Goal: Task Accomplishment & Management: Manage account settings

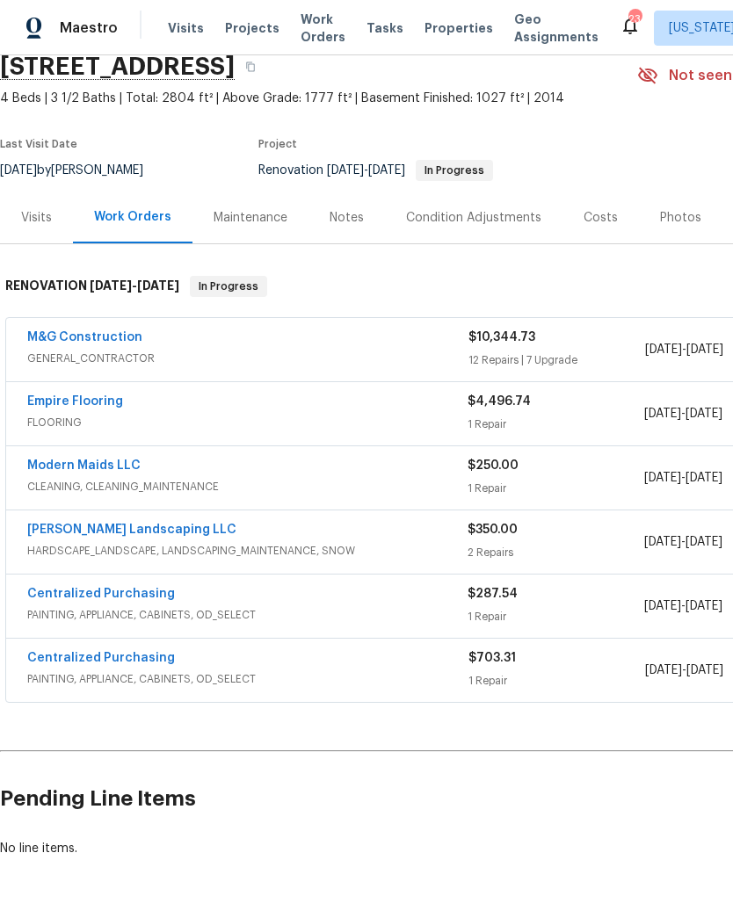
scroll to position [74, 0]
click at [606, 214] on div "Costs" at bounding box center [601, 219] width 34 height 18
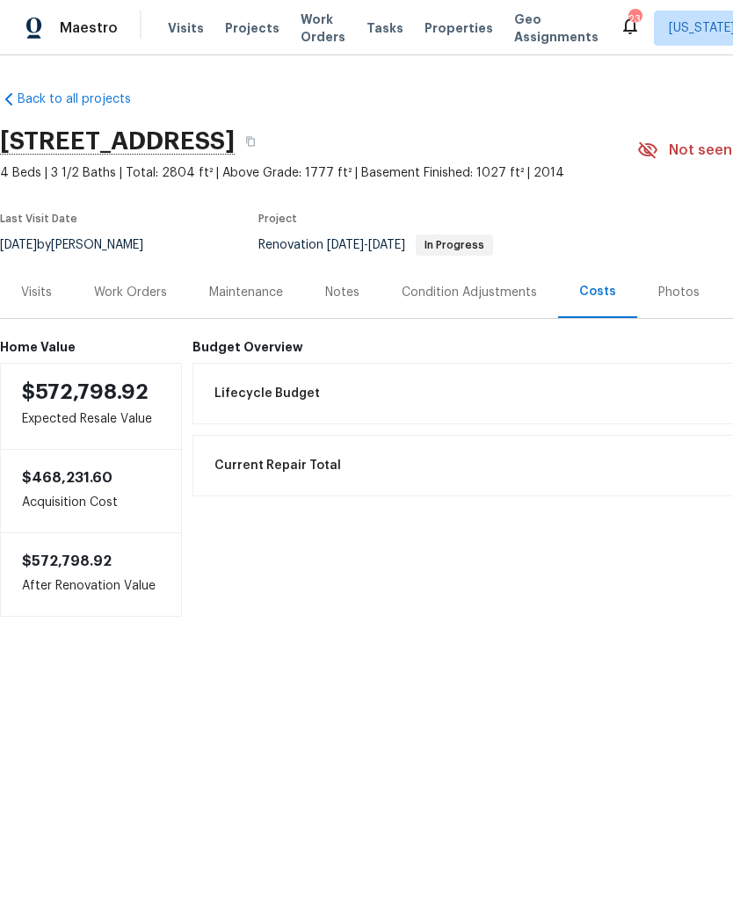
scroll to position [0, -1]
click at [348, 295] on div "Notes" at bounding box center [342, 293] width 34 height 18
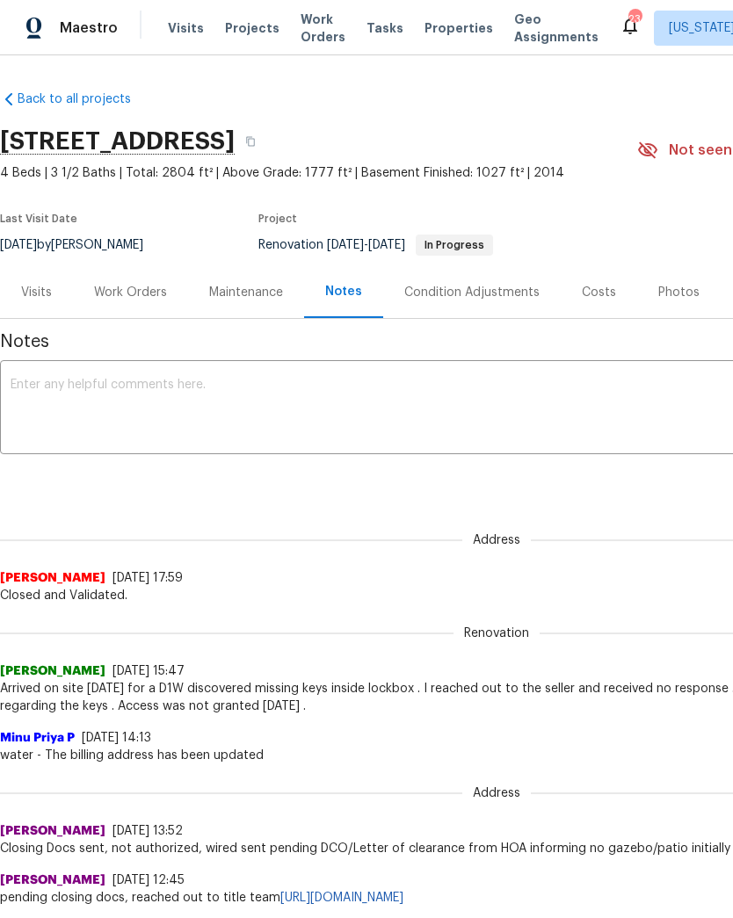
click at [133, 277] on div "Work Orders" at bounding box center [130, 292] width 115 height 52
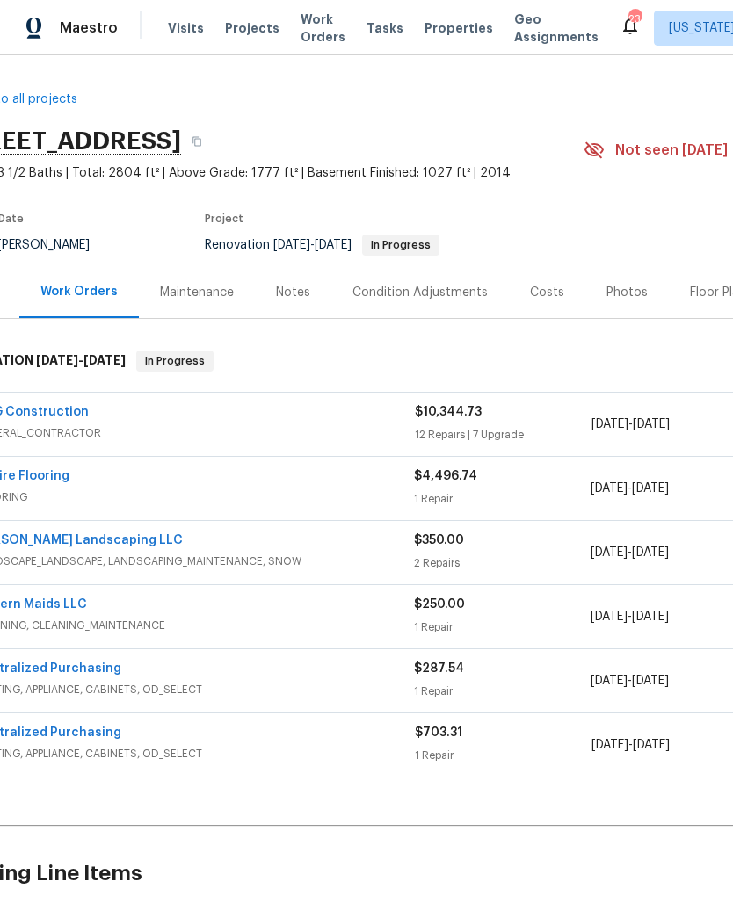
scroll to position [0, 53]
click at [284, 292] on div "Notes" at bounding box center [294, 293] width 34 height 18
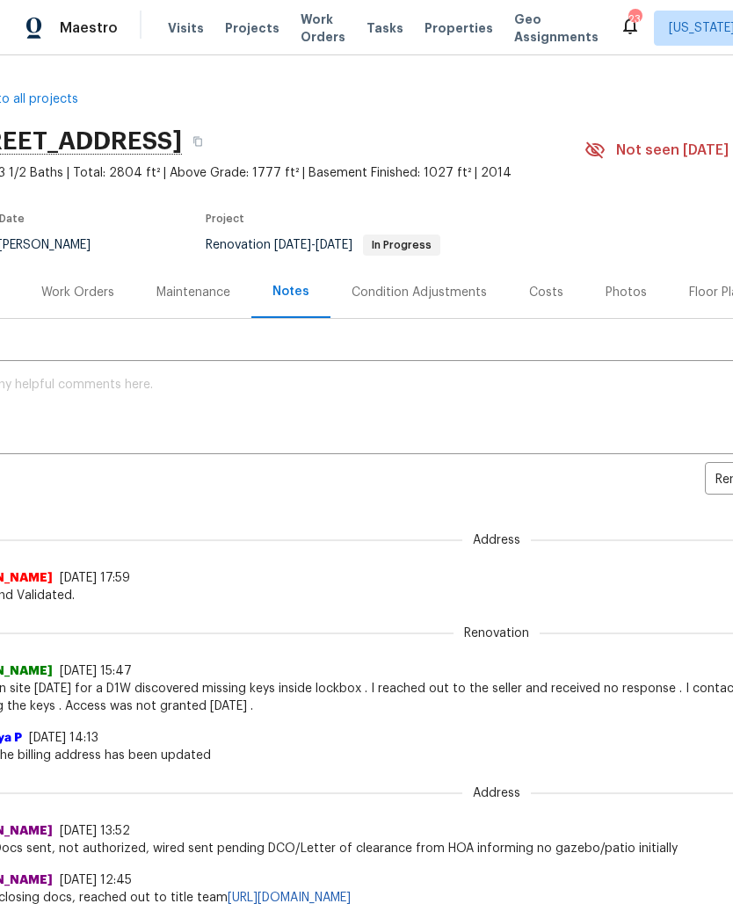
click at [162, 397] on textarea at bounding box center [444, 410] width 972 height 62
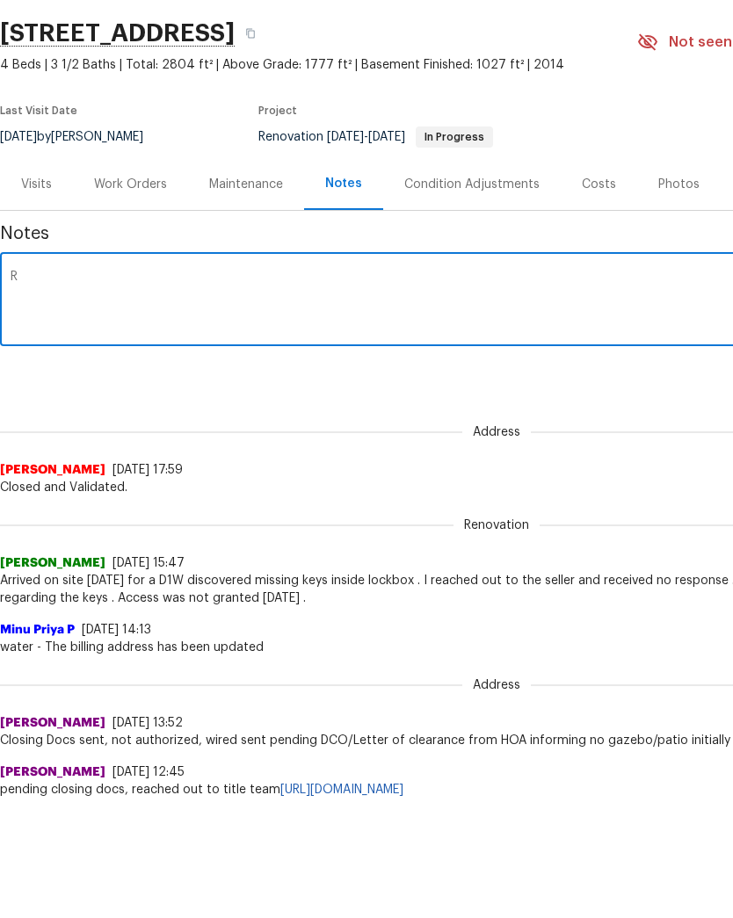
type textarea "Re"
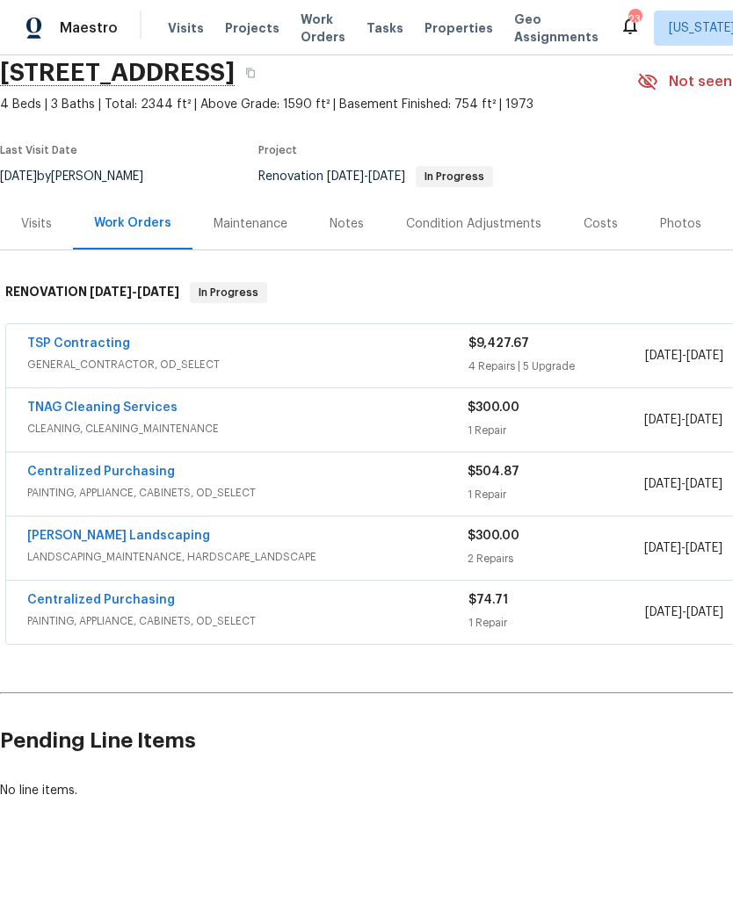
scroll to position [69, -4]
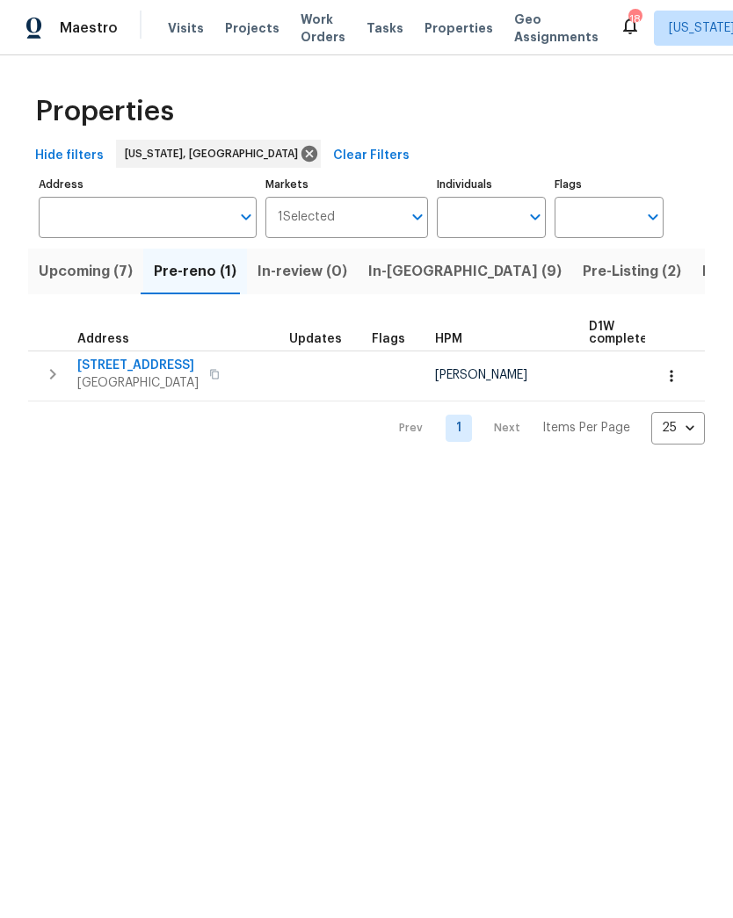
click at [678, 372] on icon "button" at bounding box center [672, 376] width 18 height 18
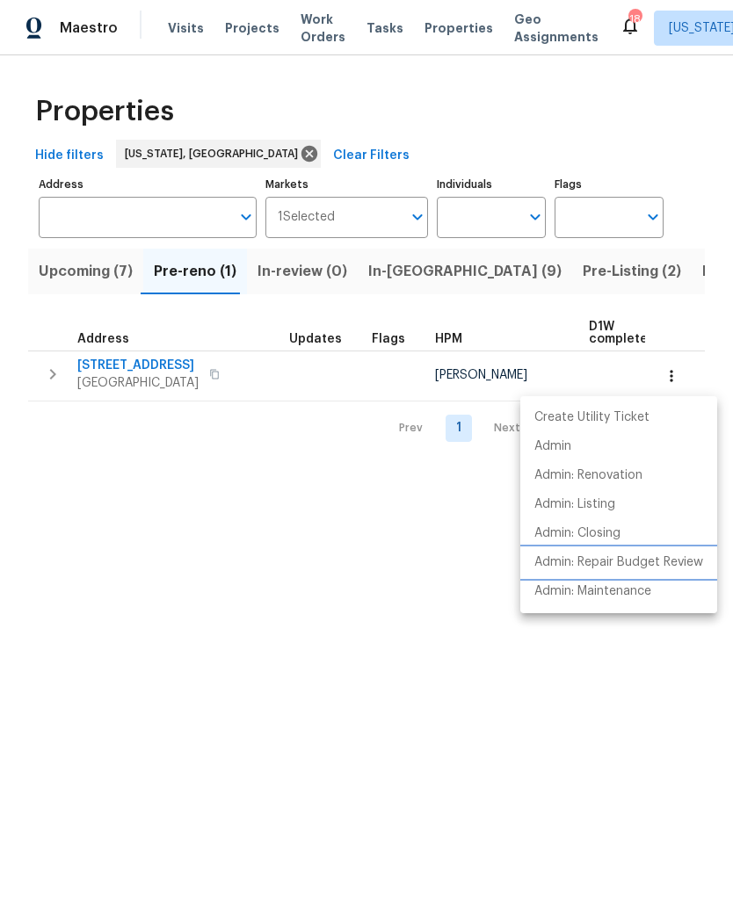
click at [682, 561] on p "Admin: Repair Budget Review" at bounding box center [618, 563] width 169 height 18
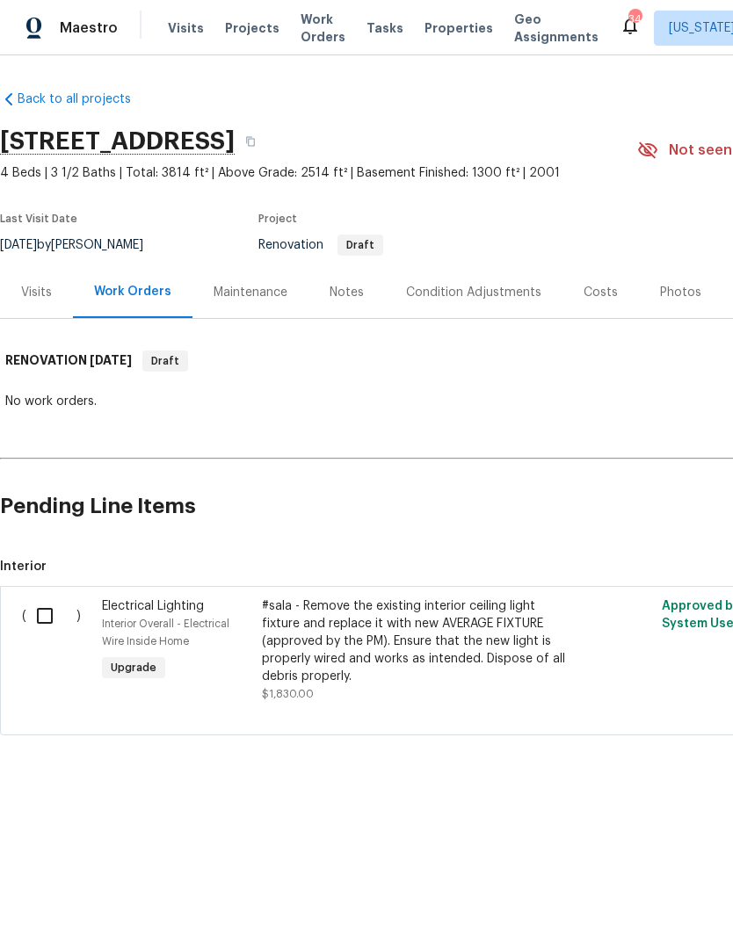
click at [350, 296] on div "Notes" at bounding box center [347, 293] width 34 height 18
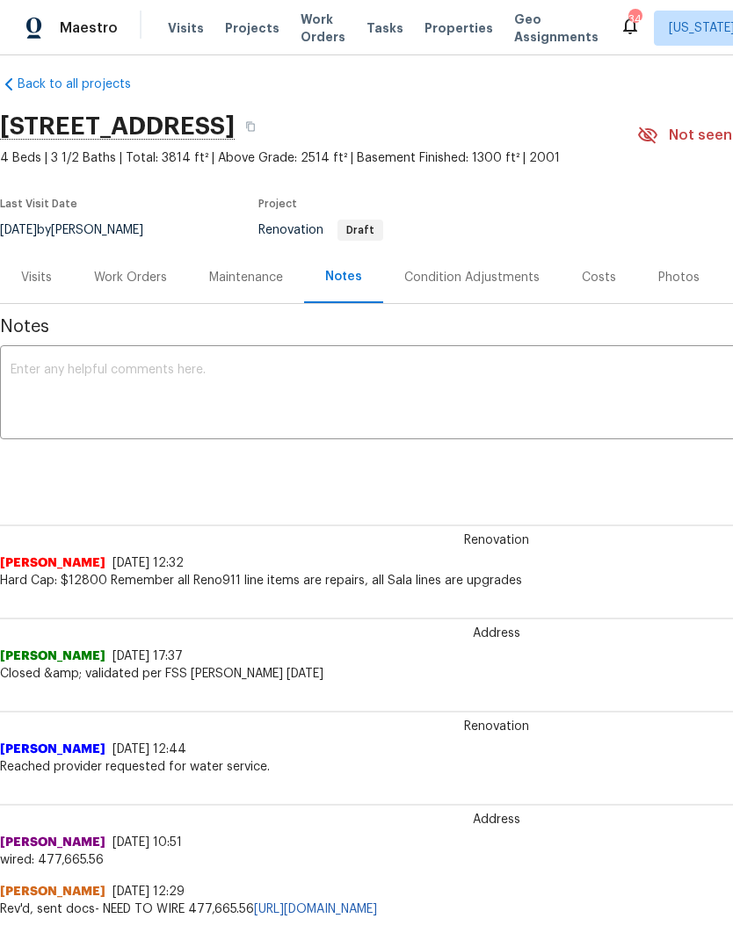
scroll to position [15, 0]
click at [131, 275] on div "Work Orders" at bounding box center [130, 278] width 73 height 18
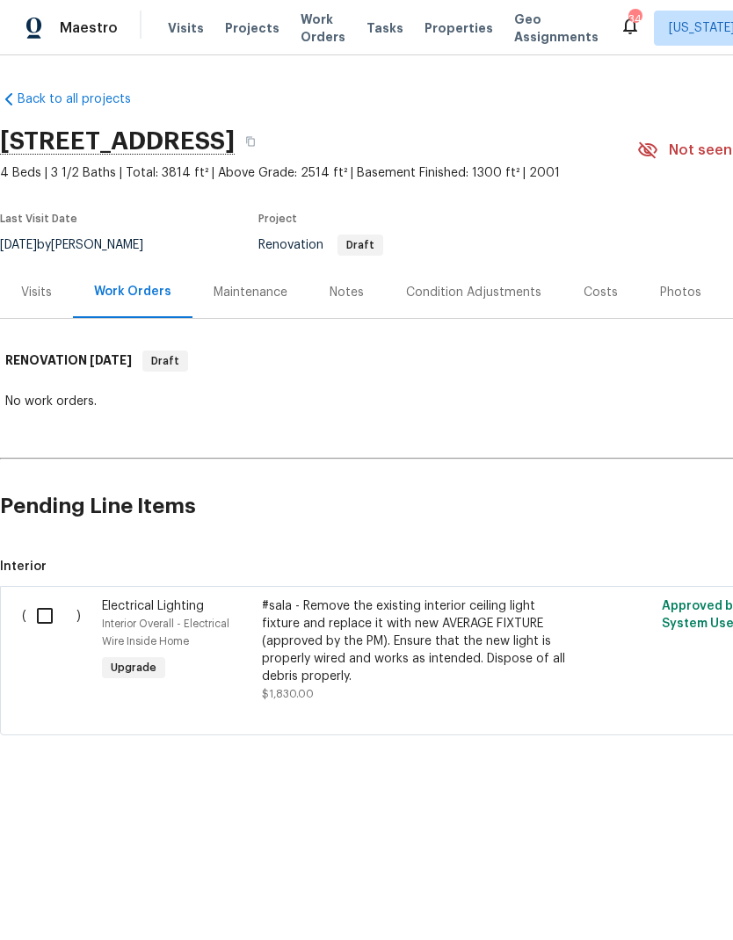
click at [36, 294] on div "Visits" at bounding box center [36, 293] width 31 height 18
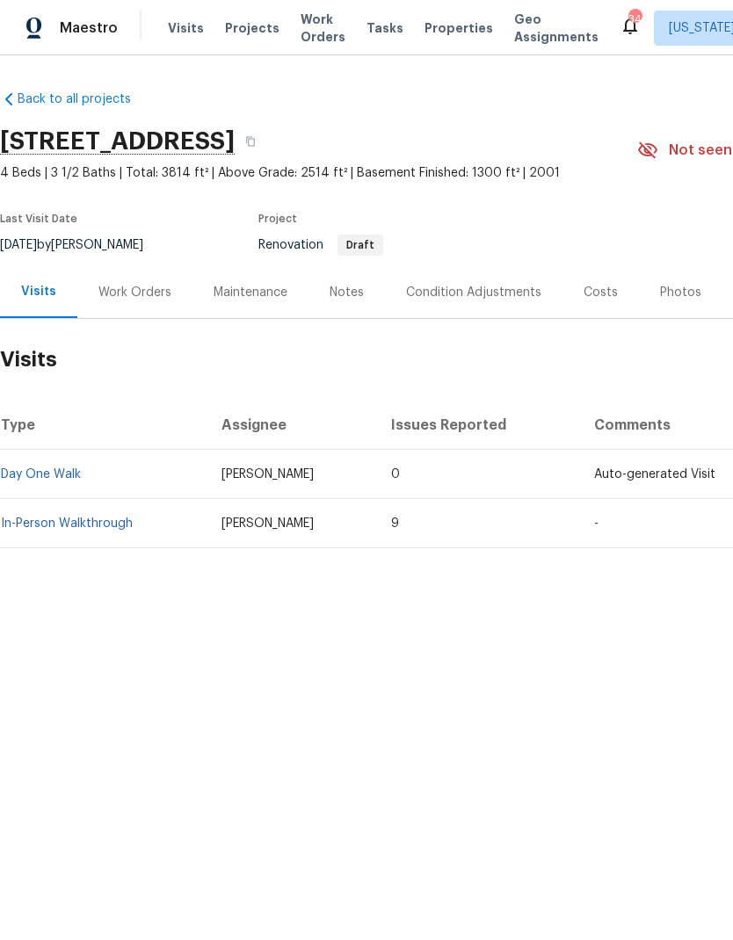
click at [141, 295] on div "Work Orders" at bounding box center [134, 293] width 73 height 18
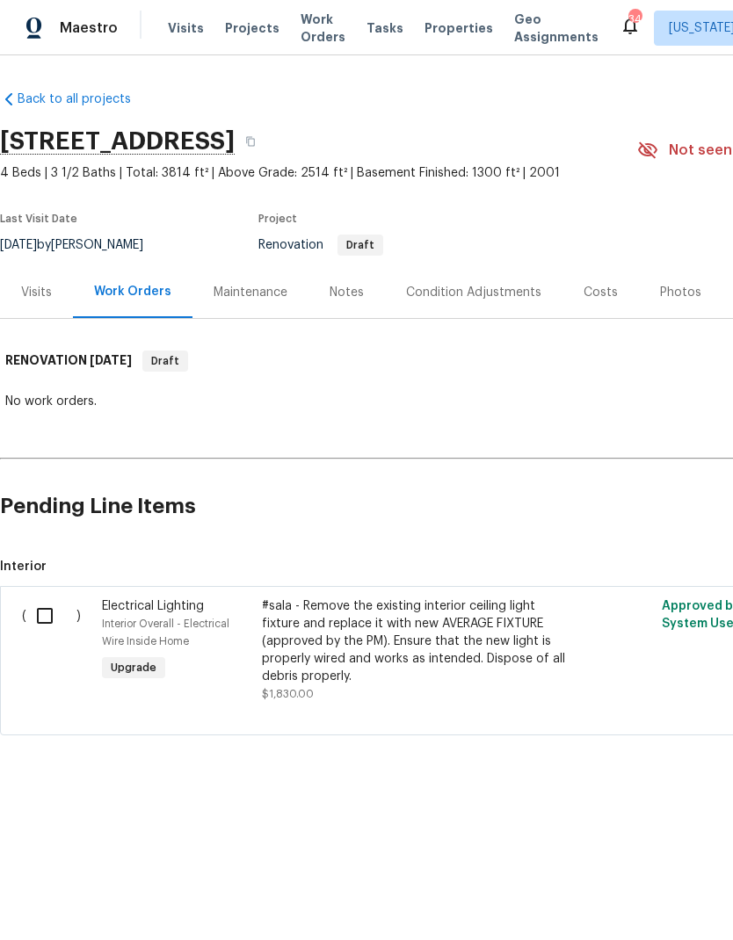
click at [33, 290] on div "Visits" at bounding box center [36, 293] width 31 height 18
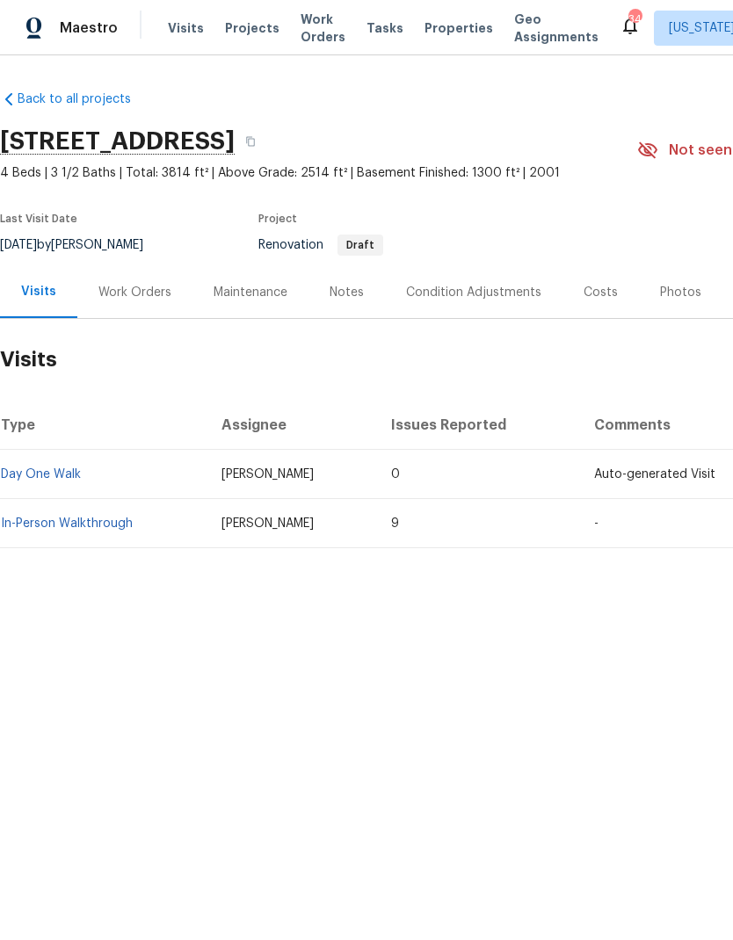
click at [134, 288] on div "Work Orders" at bounding box center [134, 293] width 73 height 18
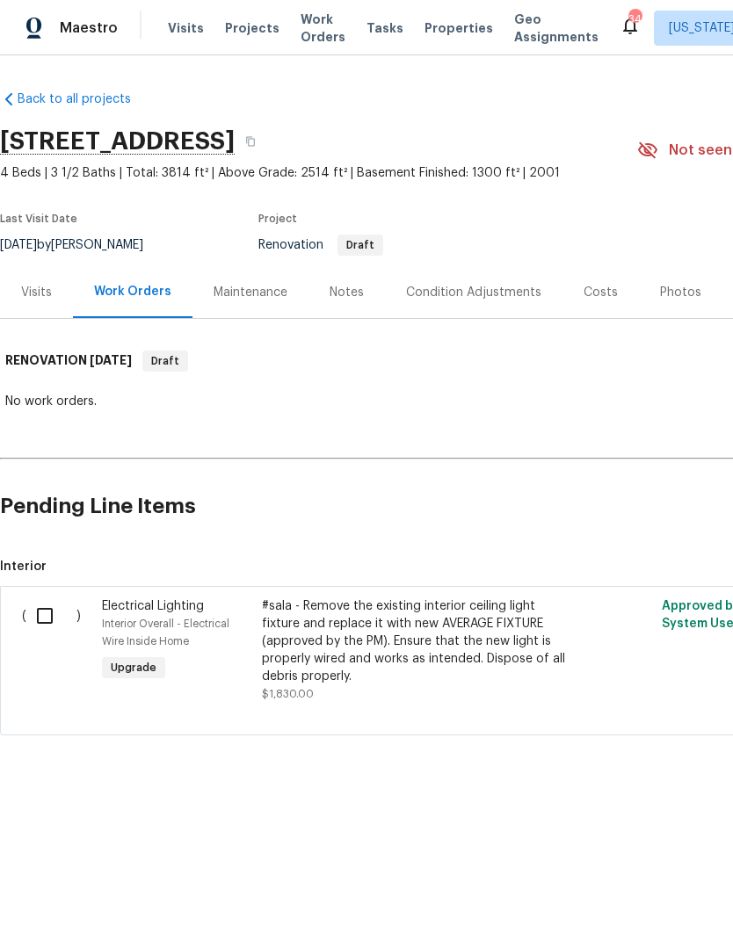
click at [344, 299] on div "Notes" at bounding box center [347, 293] width 34 height 18
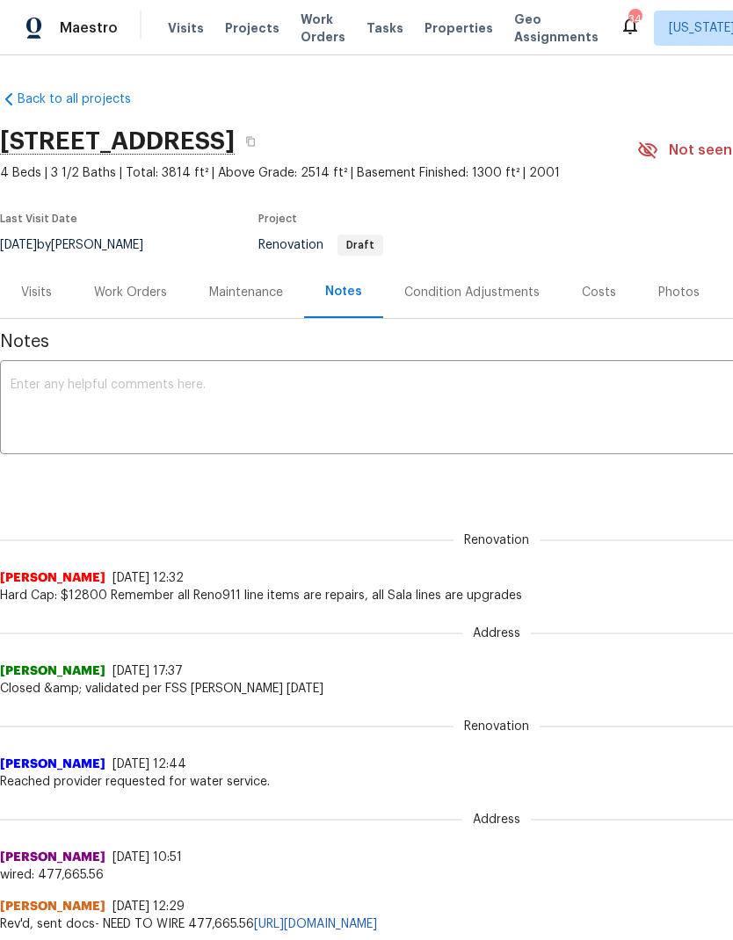
click at [139, 292] on div "Work Orders" at bounding box center [130, 293] width 73 height 18
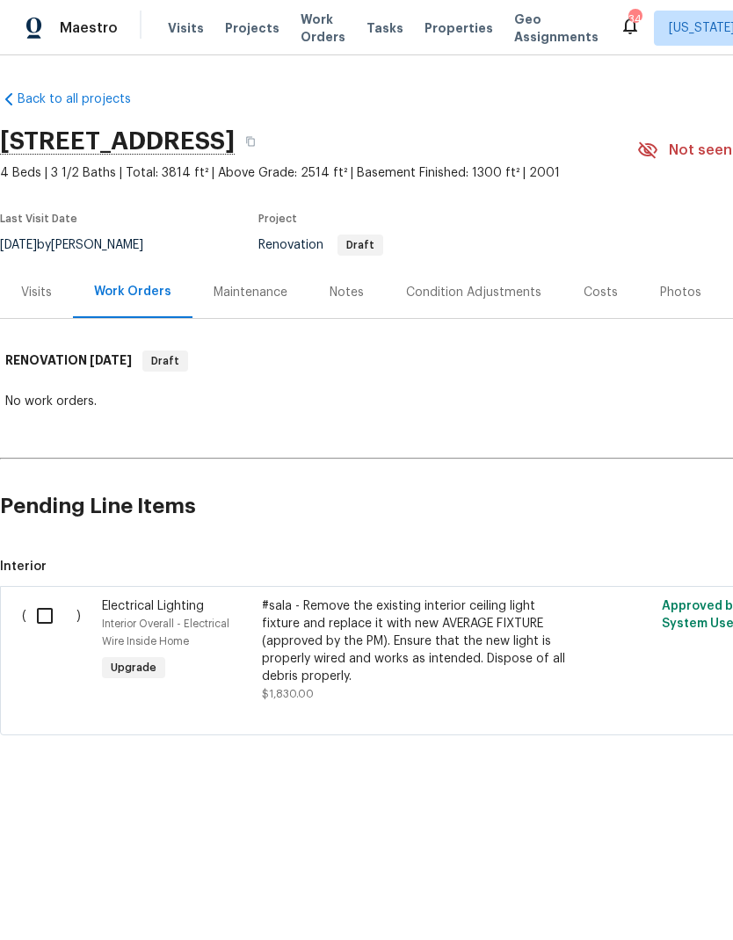
click at [41, 614] on input "checkbox" at bounding box center [51, 616] width 50 height 37
click at [30, 628] on input "checkbox" at bounding box center [51, 616] width 50 height 37
checkbox input "false"
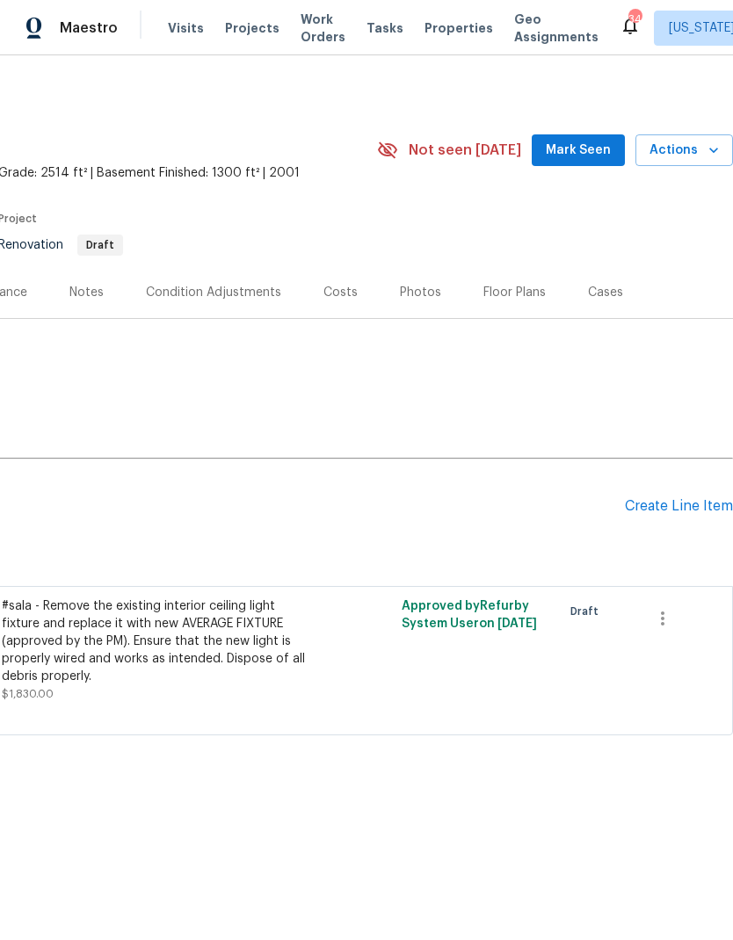
scroll to position [0, 260]
click at [670, 507] on div "Create Line Item" at bounding box center [679, 506] width 108 height 17
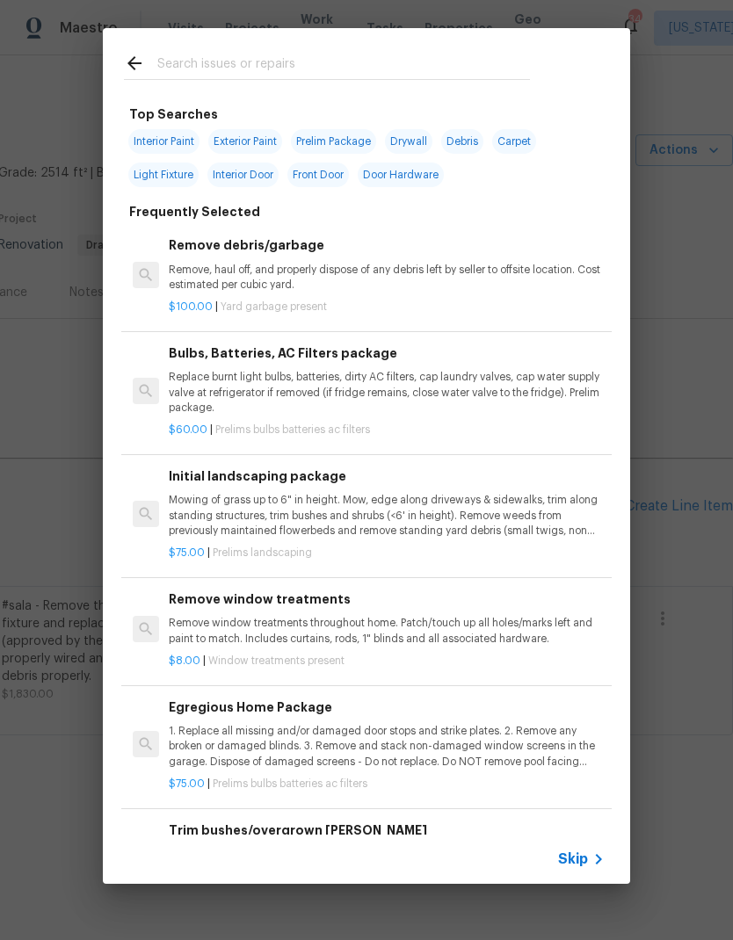
click at [173, 137] on span "Interior Paint" at bounding box center [163, 141] width 71 height 25
type input "Interior Paint"
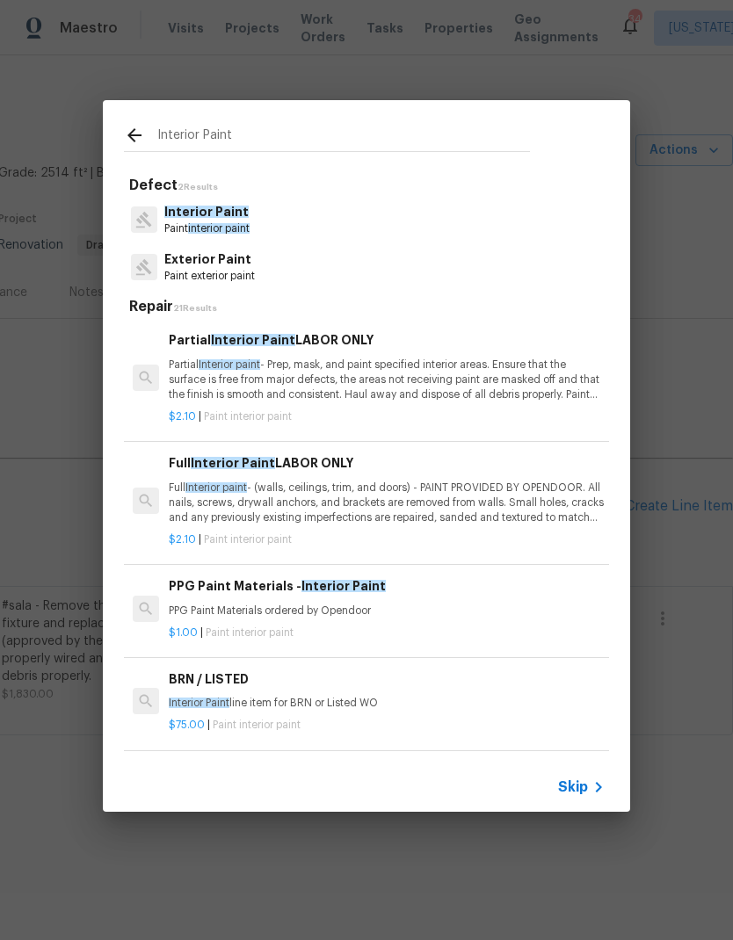
scroll to position [0, 0]
click at [416, 526] on div "$2.10 | Paint interior paint" at bounding box center [387, 537] width 436 height 22
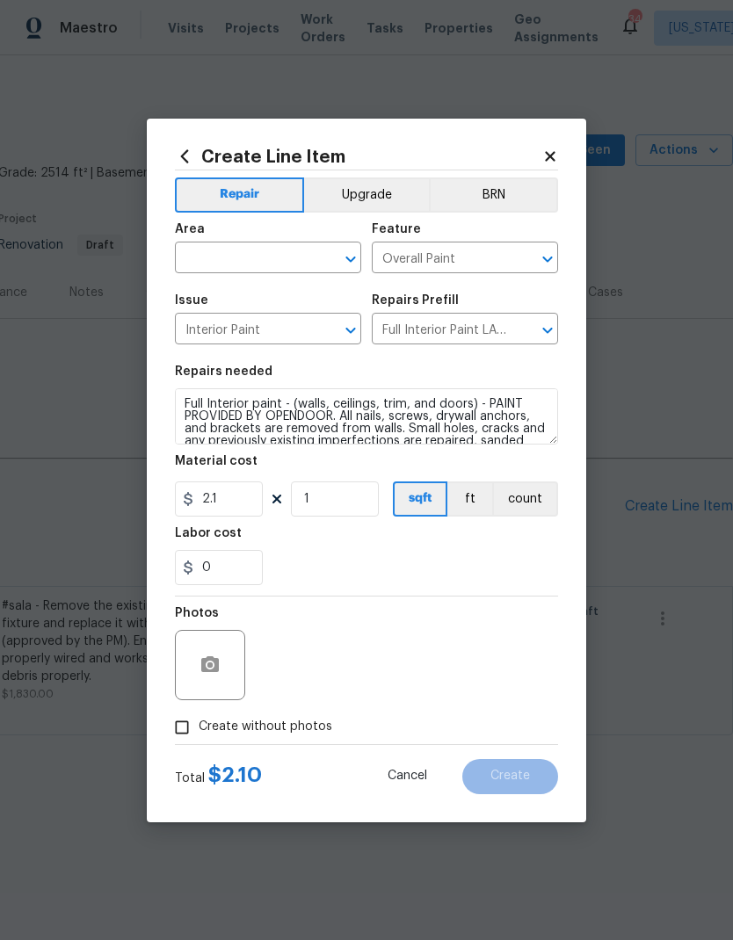
click at [544, 151] on icon at bounding box center [550, 157] width 16 height 16
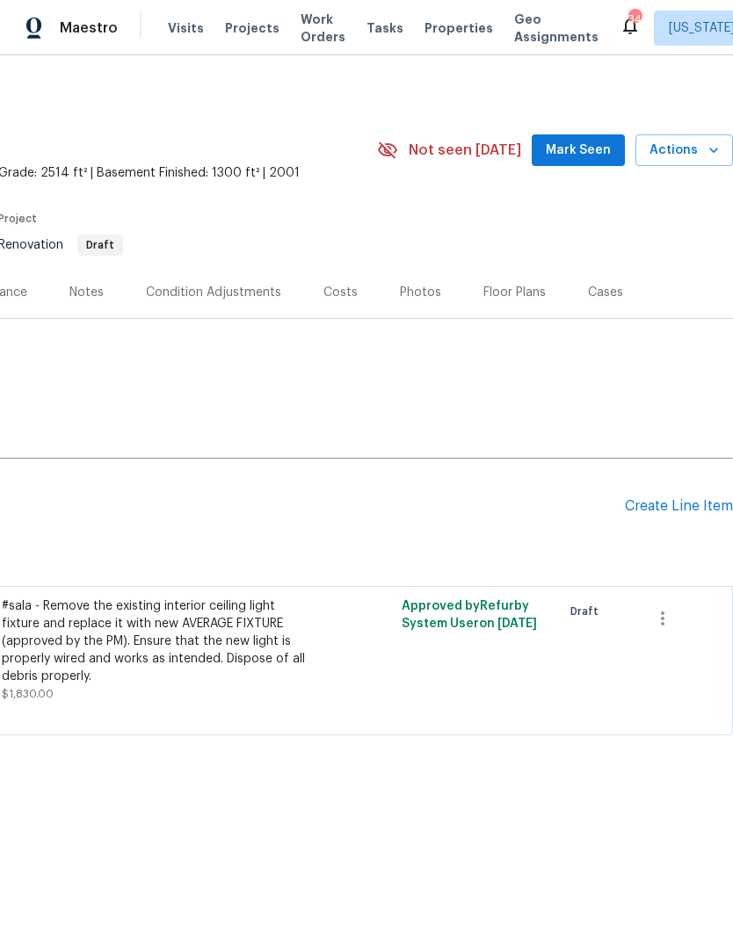
scroll to position [0, 260]
click at [660, 513] on div "Create Line Item" at bounding box center [679, 506] width 108 height 17
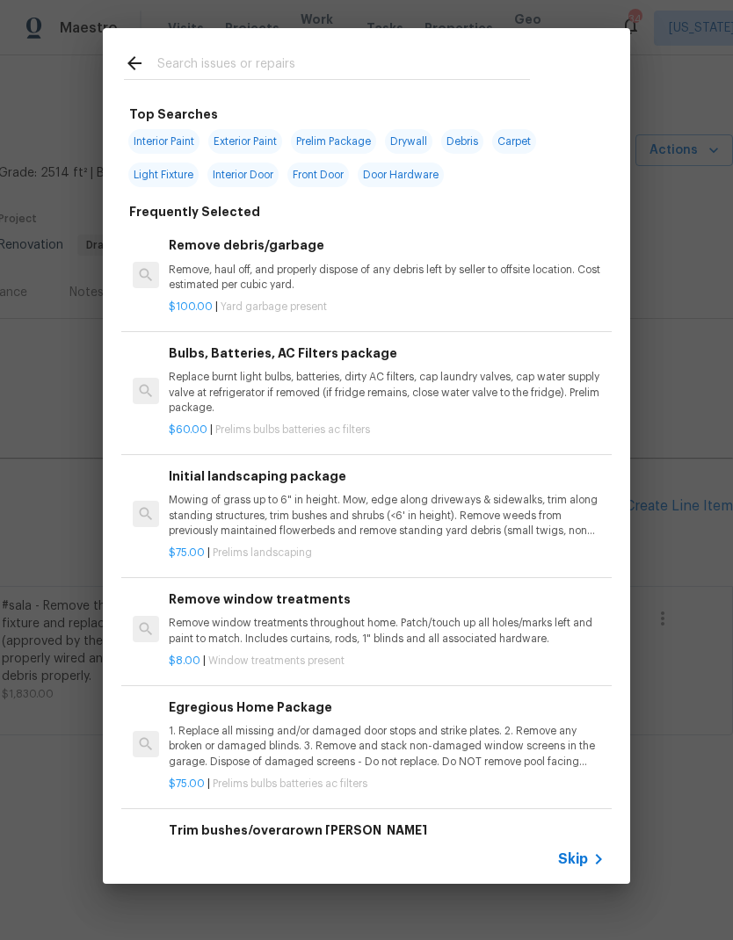
click at [167, 135] on span "Interior Paint" at bounding box center [163, 141] width 71 height 25
type input "Interior Paint"
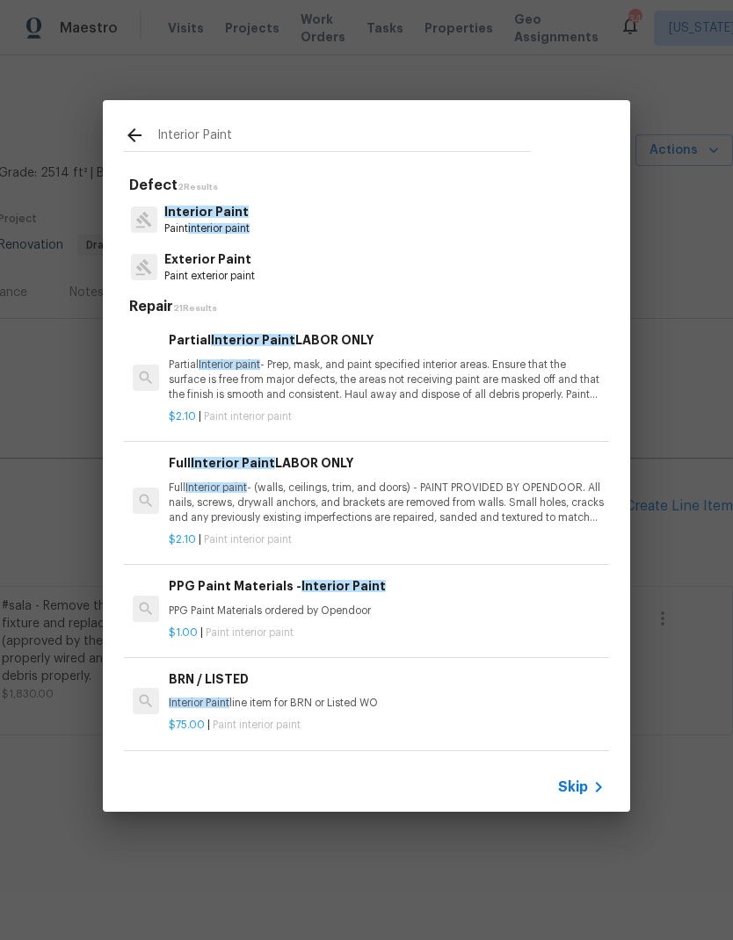
click at [404, 504] on p "Full Interior paint - (walls, ceilings, trim, and doors) - PAINT PROVIDED BY OP…" at bounding box center [387, 503] width 436 height 45
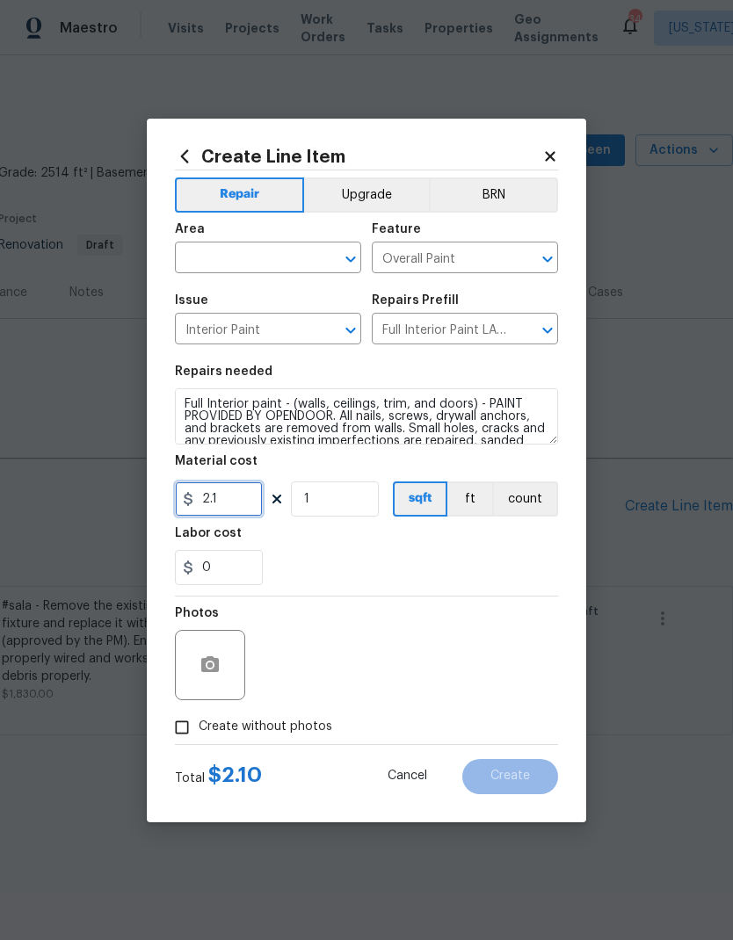
click at [245, 501] on input "2.1" at bounding box center [219, 499] width 88 height 35
type input "0"
click at [349, 504] on input "1" at bounding box center [335, 499] width 88 height 35
type input "3814"
click at [231, 506] on input "0" at bounding box center [219, 499] width 88 height 35
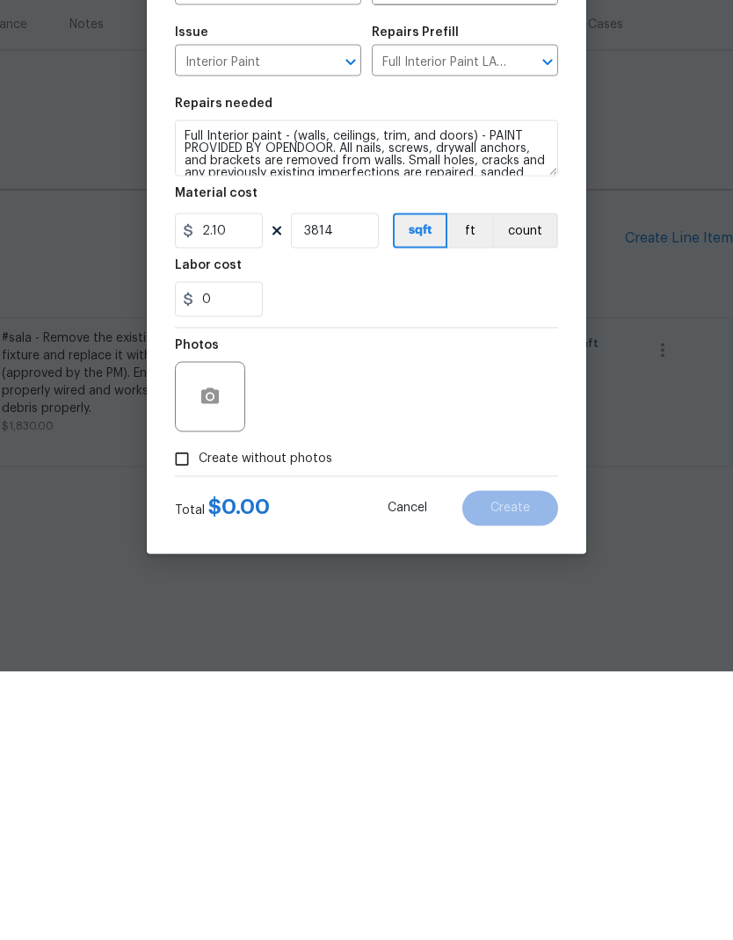
click at [466, 597] on div "Photos" at bounding box center [366, 654] width 383 height 114
type input "2.1"
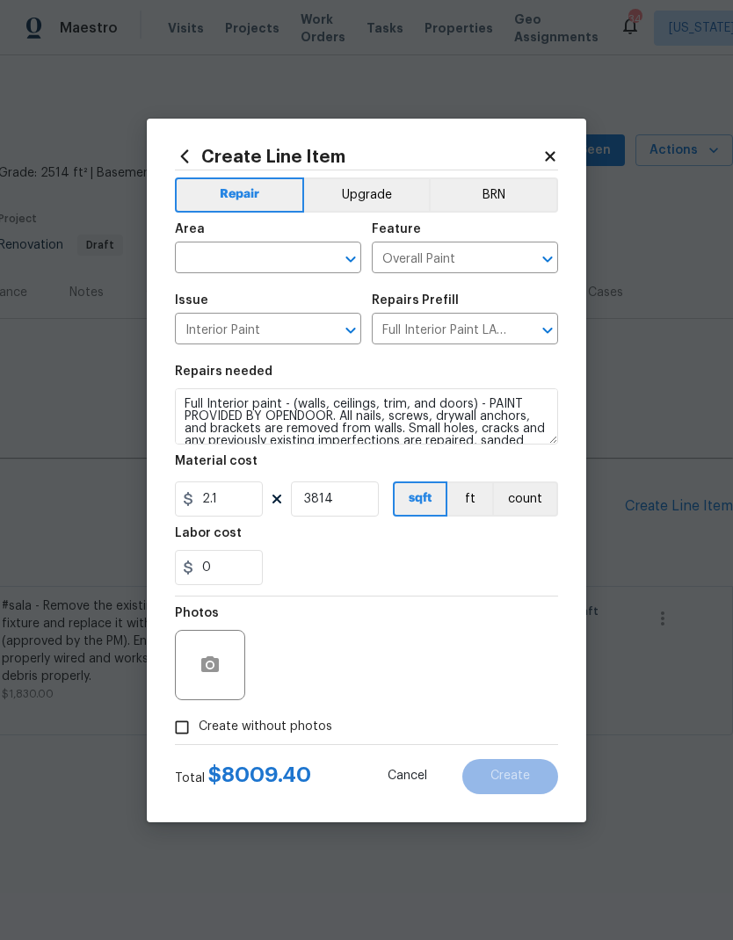
click at [550, 153] on icon at bounding box center [550, 156] width 10 height 10
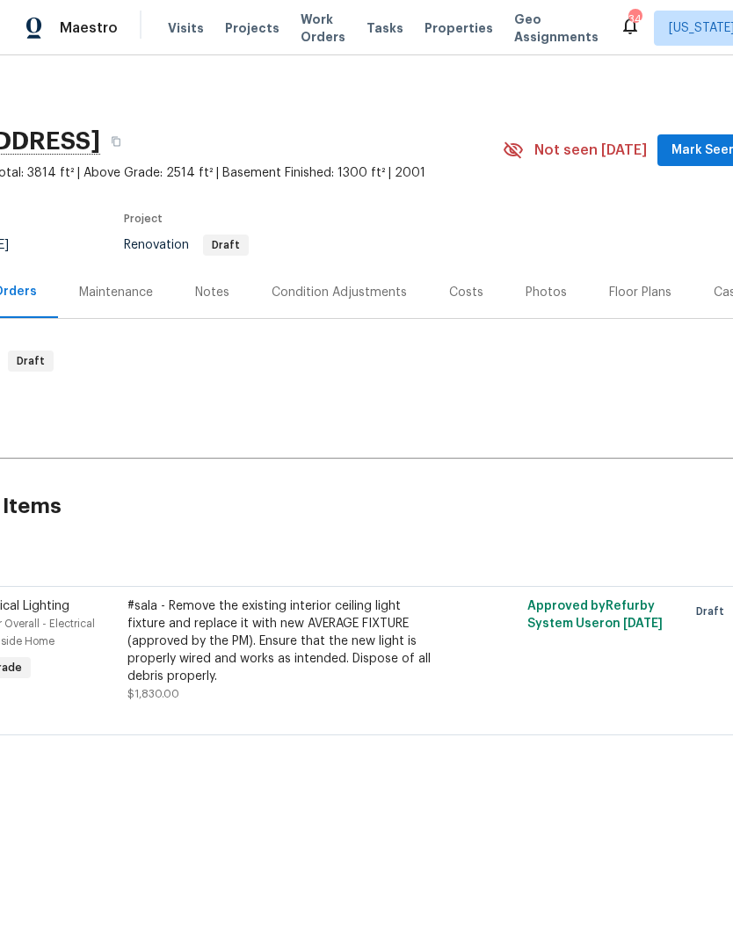
scroll to position [0, 10]
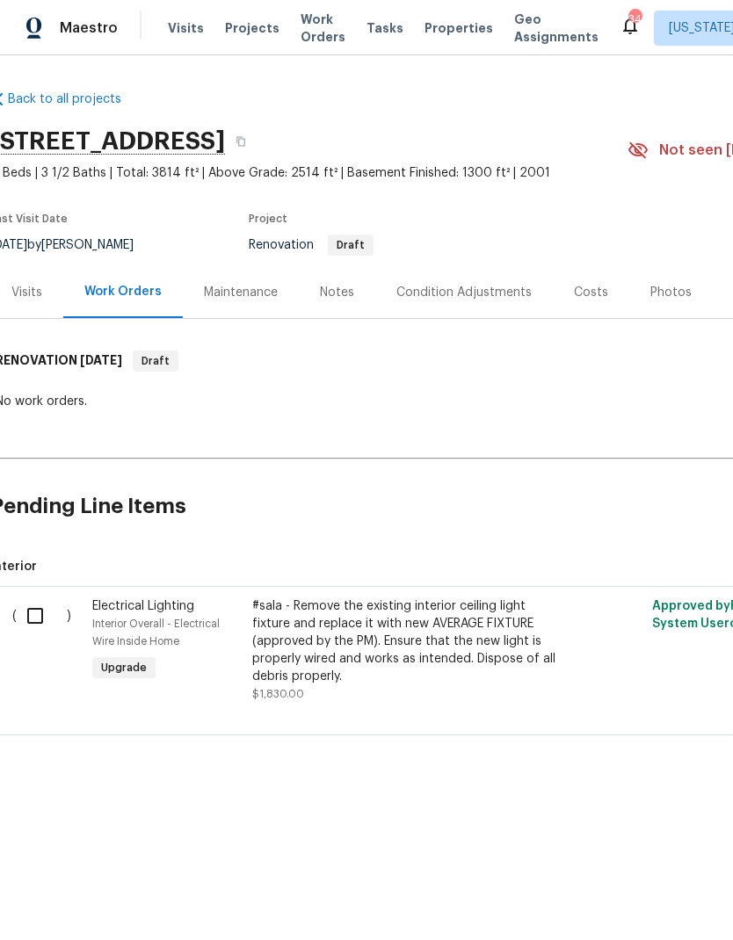
click at [330, 307] on div "Notes" at bounding box center [337, 292] width 76 height 52
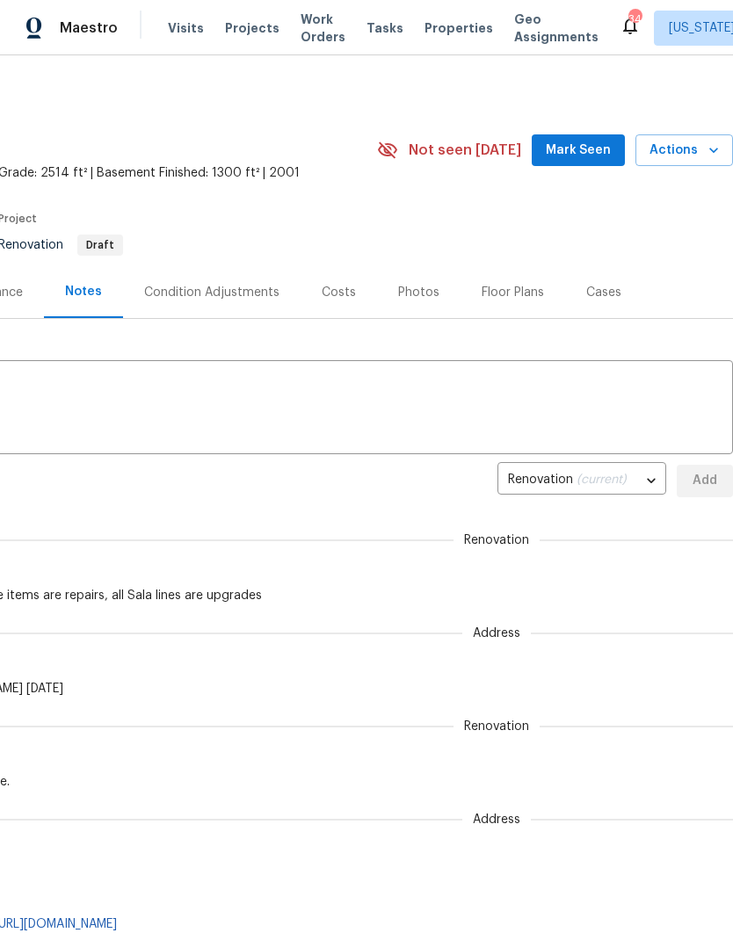
scroll to position [0, 260]
click at [711, 138] on button "Actions" at bounding box center [684, 150] width 98 height 33
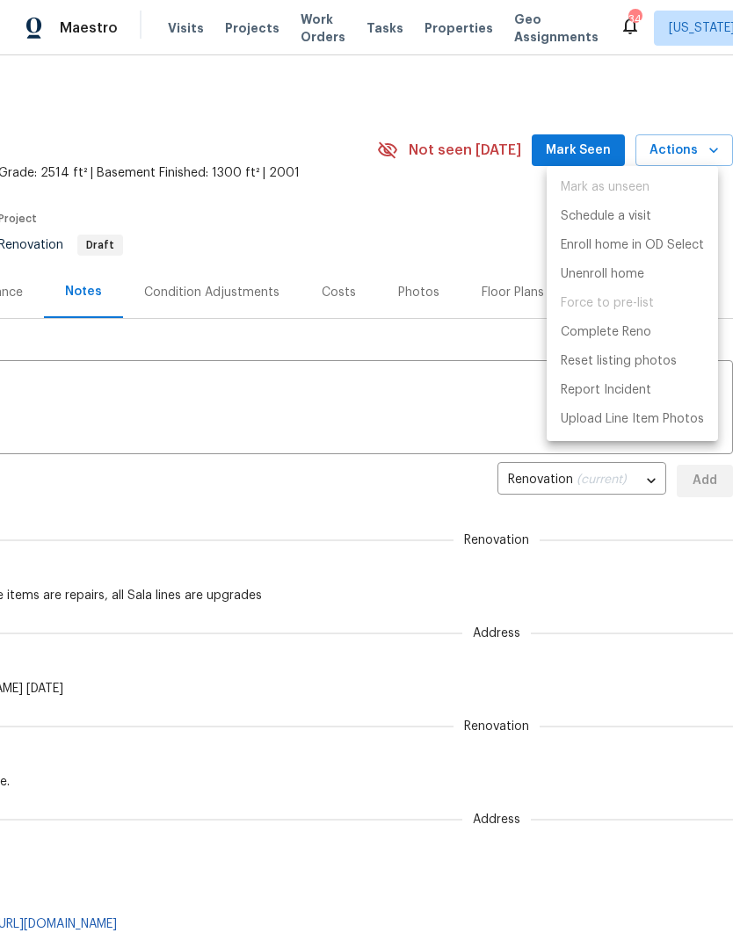
click at [470, 221] on div at bounding box center [366, 470] width 733 height 940
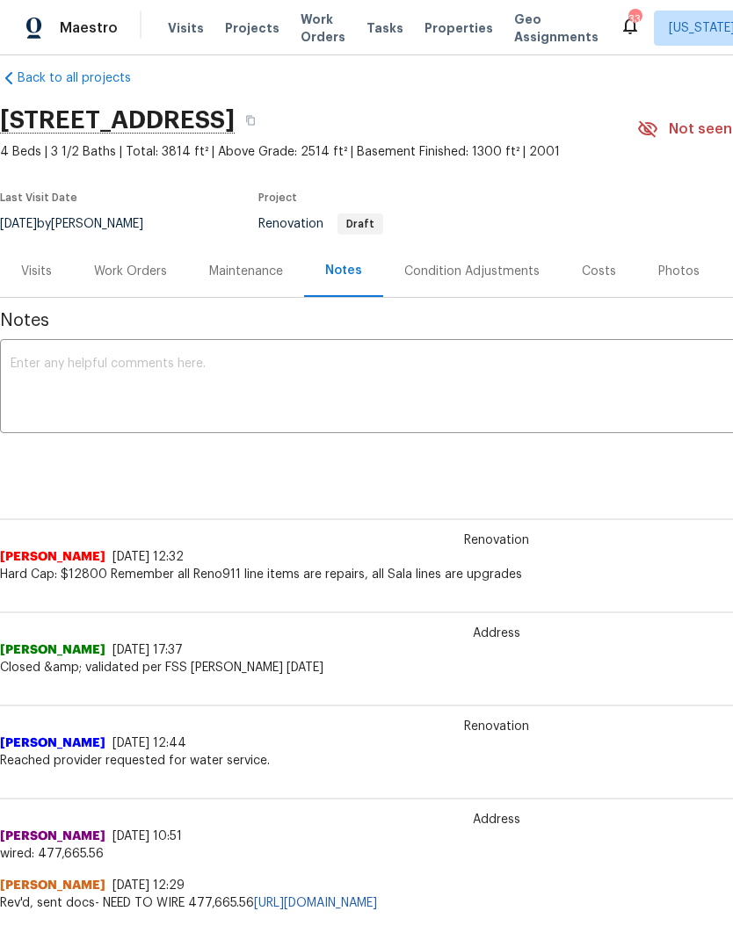
scroll to position [22, 0]
click at [482, 260] on div "Condition Adjustments" at bounding box center [472, 270] width 178 height 52
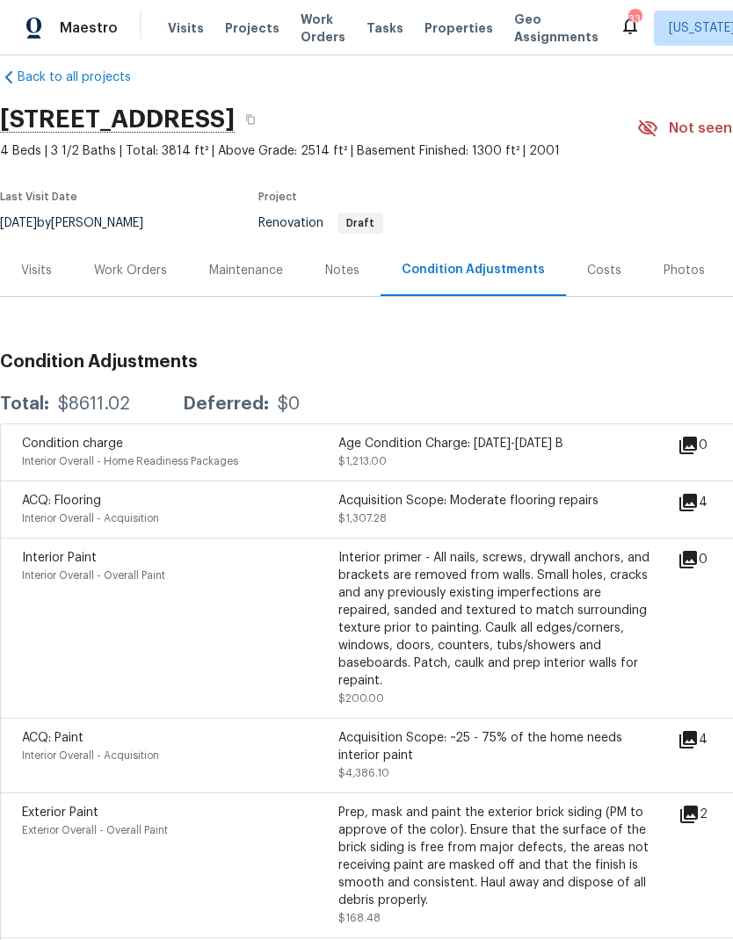
click at [606, 265] on div "Costs" at bounding box center [604, 271] width 34 height 18
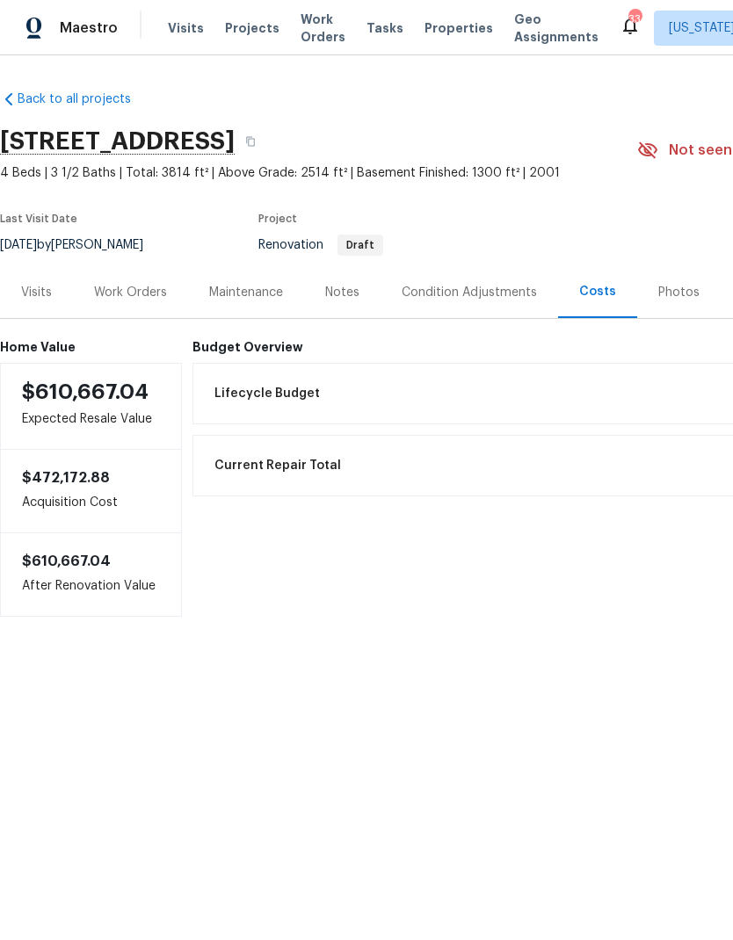
click at [345, 286] on div "Notes" at bounding box center [342, 293] width 34 height 18
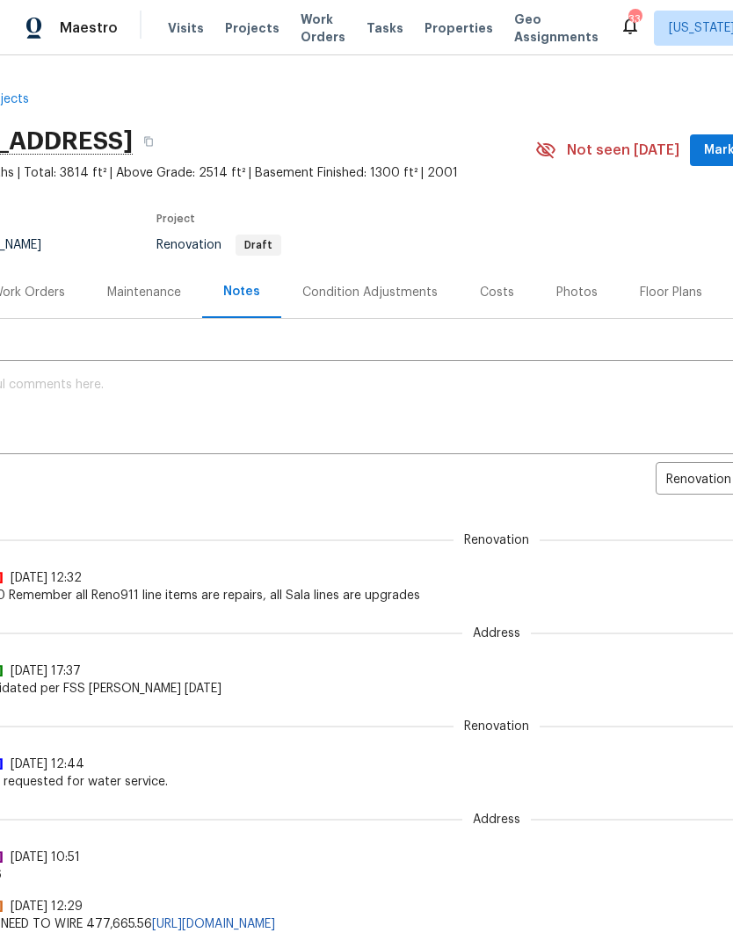
scroll to position [0, 101]
click at [364, 294] on div "Condition Adjustments" at bounding box center [370, 293] width 135 height 18
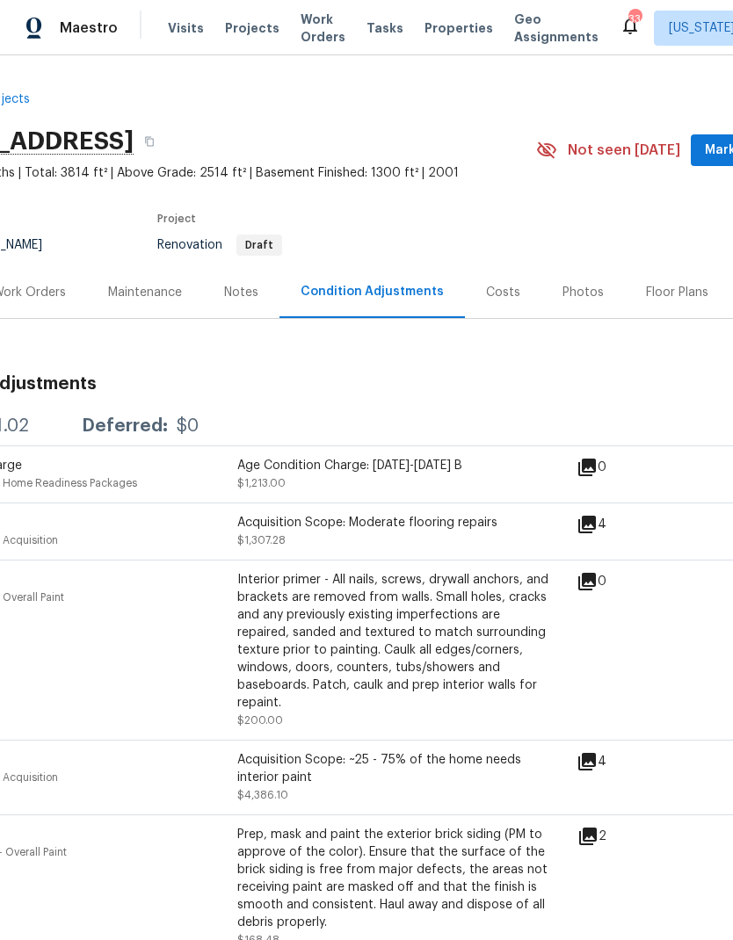
click at [234, 307] on div "Notes" at bounding box center [241, 292] width 76 height 52
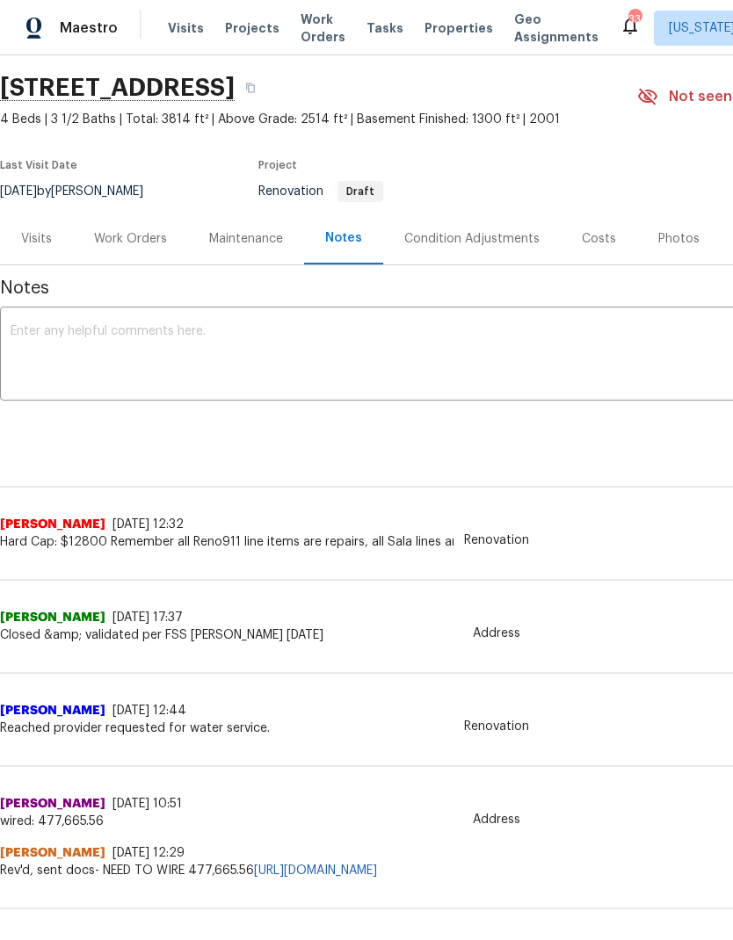
scroll to position [54, 0]
click at [150, 239] on div "Work Orders" at bounding box center [130, 238] width 73 height 18
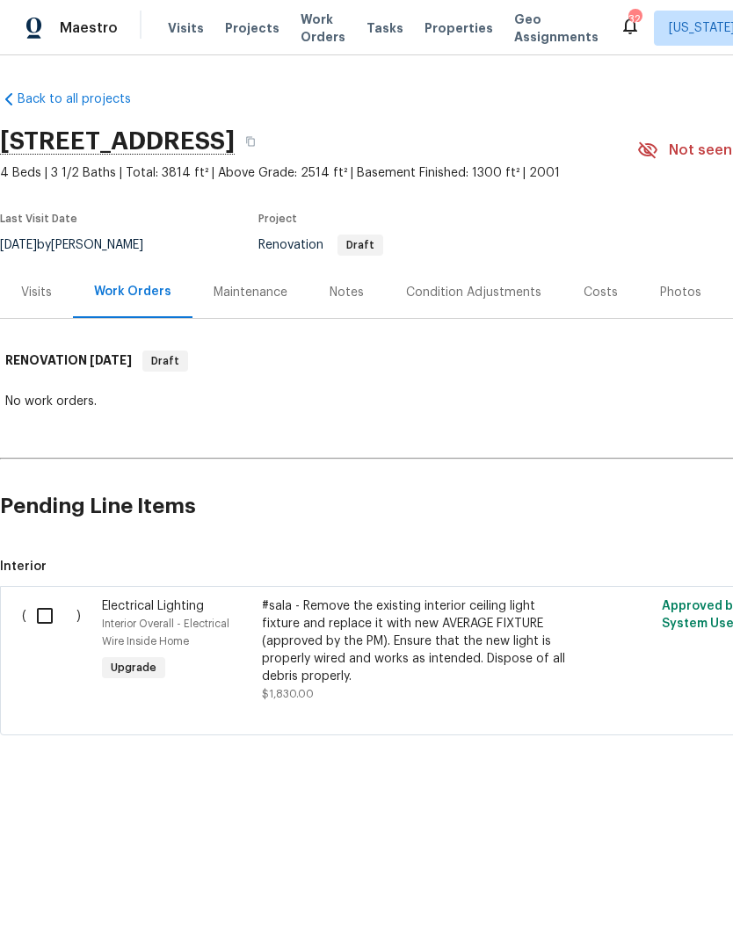
click at [254, 296] on div "Maintenance" at bounding box center [251, 293] width 74 height 18
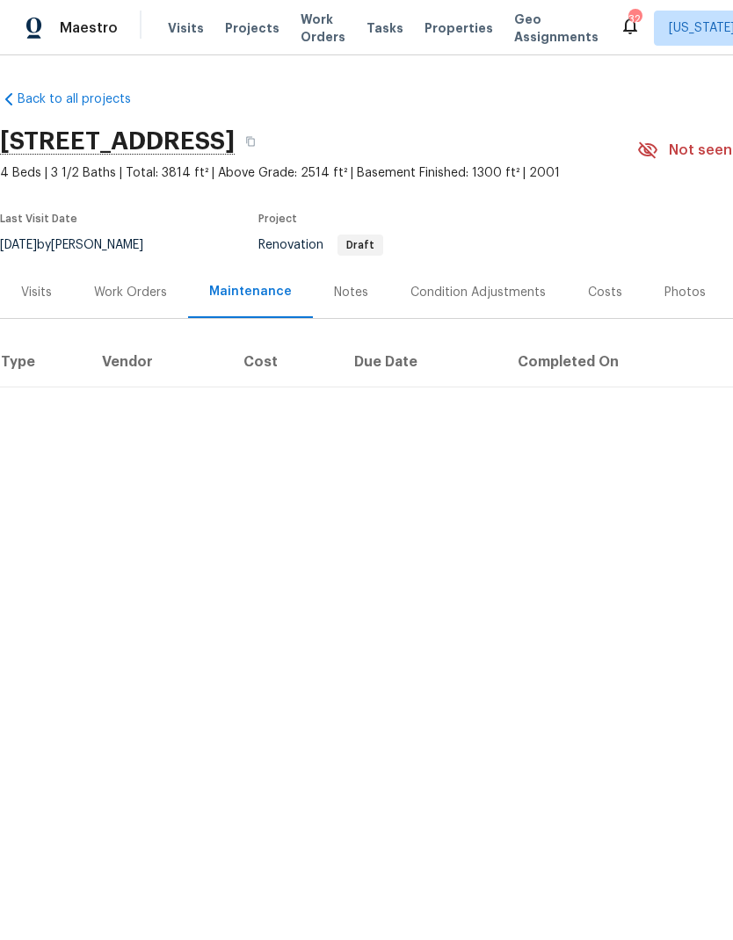
click at [149, 315] on div "Work Orders" at bounding box center [130, 292] width 115 height 52
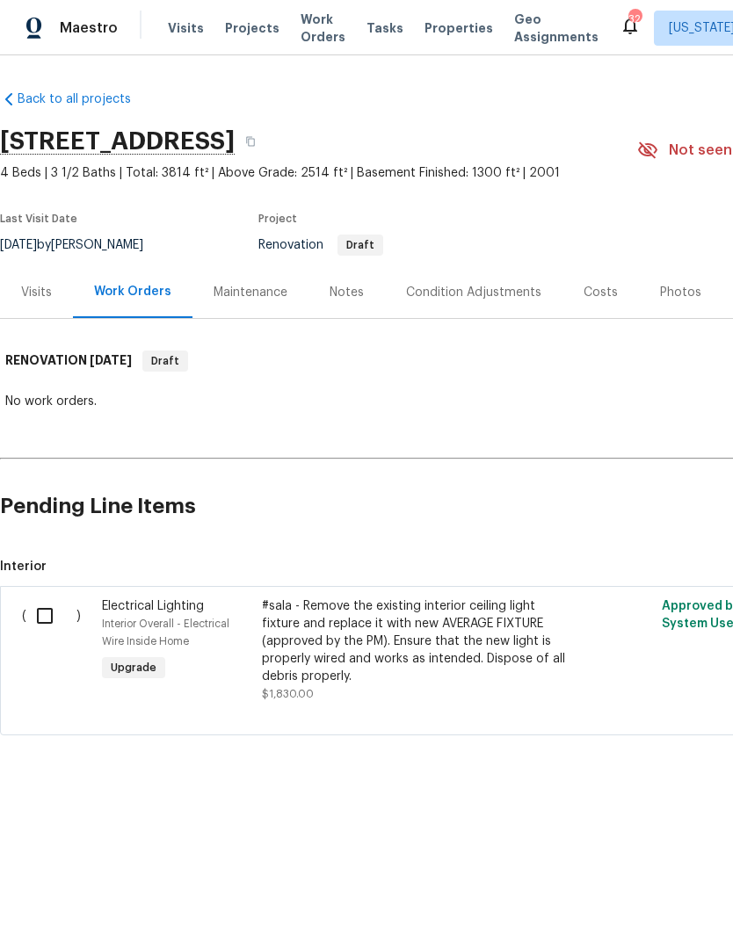
click at [48, 286] on div "Visits" at bounding box center [36, 293] width 31 height 18
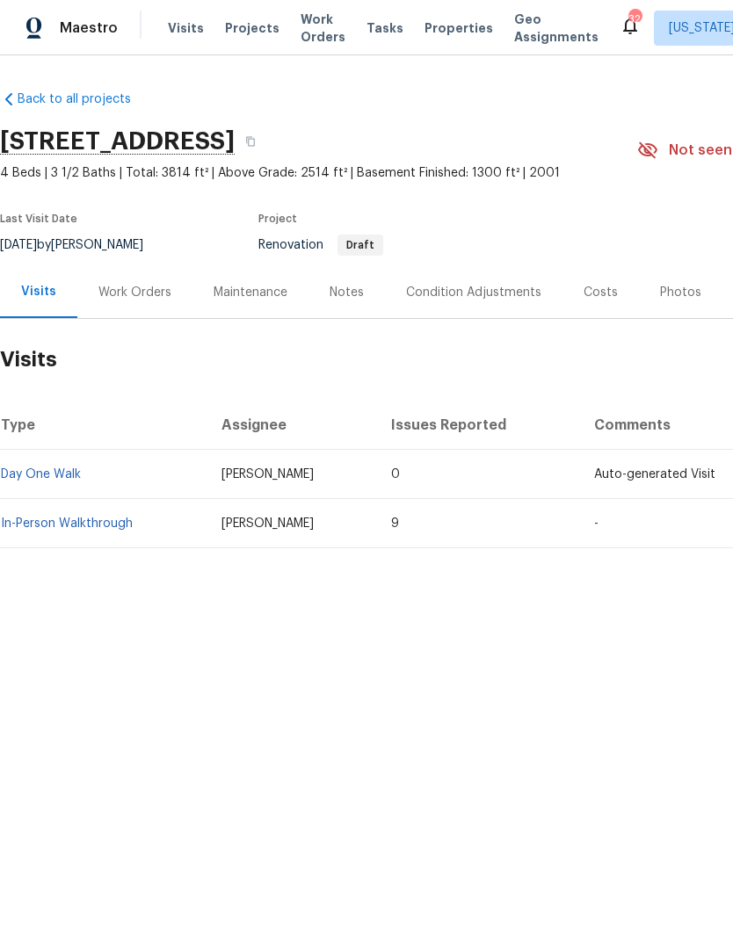
click at [97, 526] on link "In-Person Walkthrough" at bounding box center [67, 524] width 132 height 12
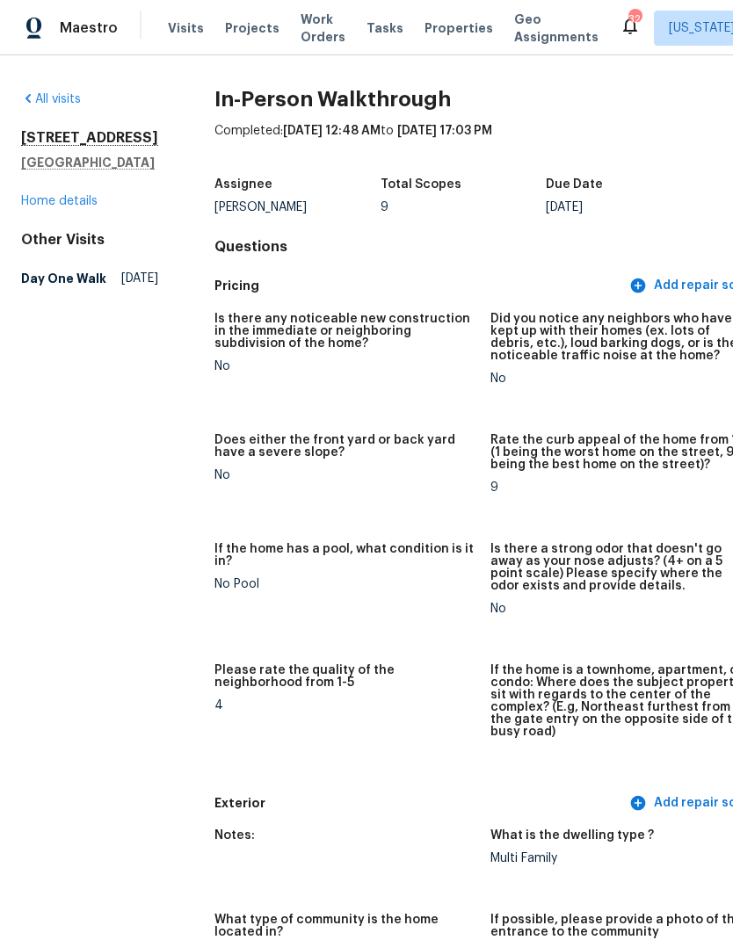
click at [83, 207] on link "Home details" at bounding box center [59, 201] width 76 height 12
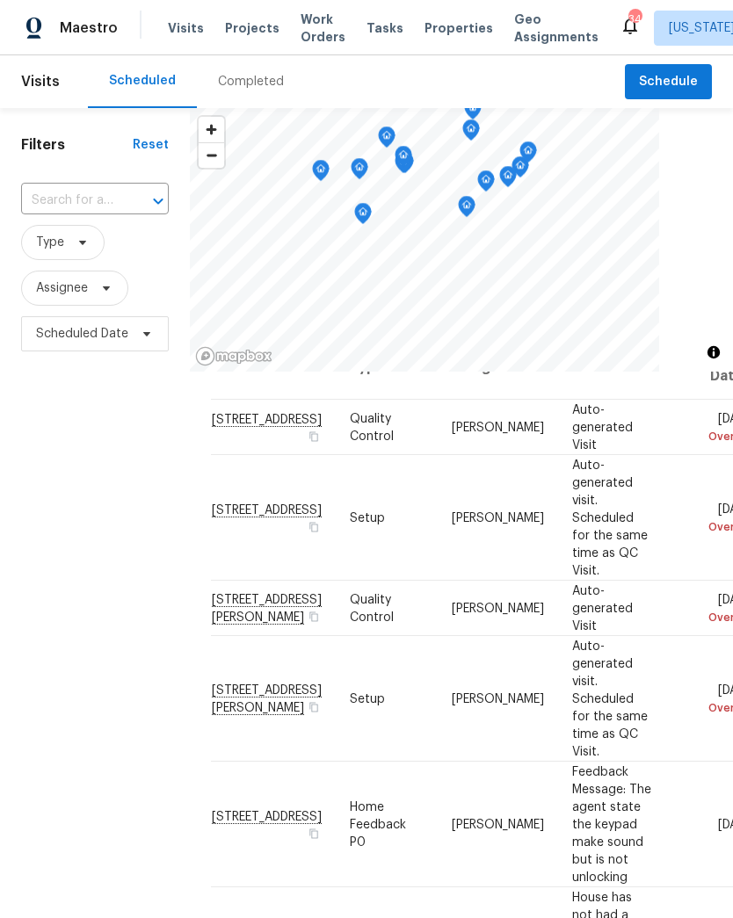
scroll to position [96, 0]
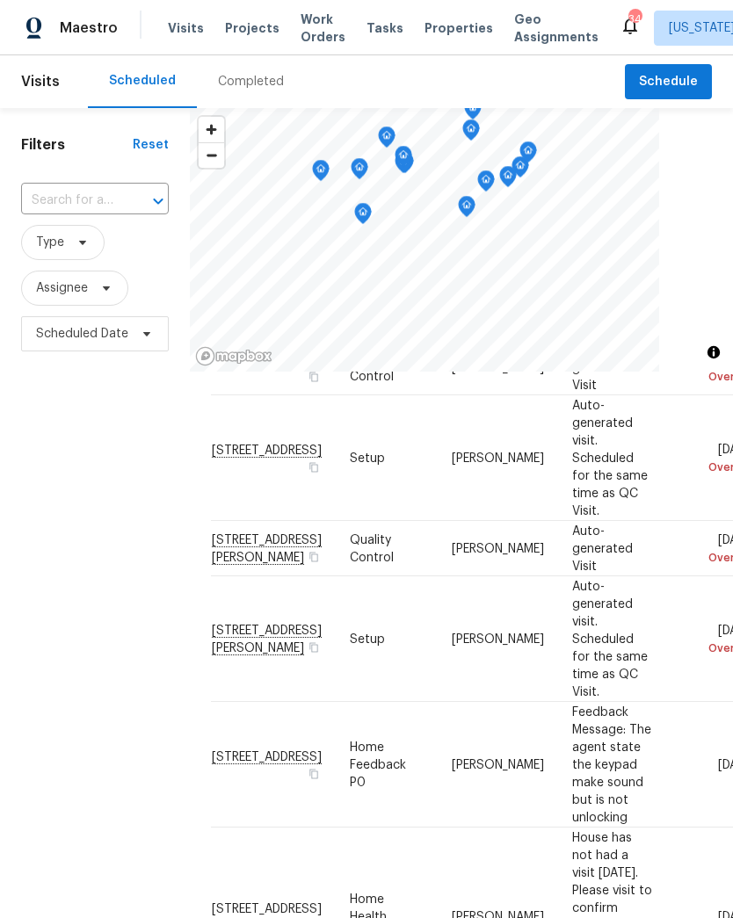
click at [0, 0] on icon at bounding box center [0, 0] width 0 height 0
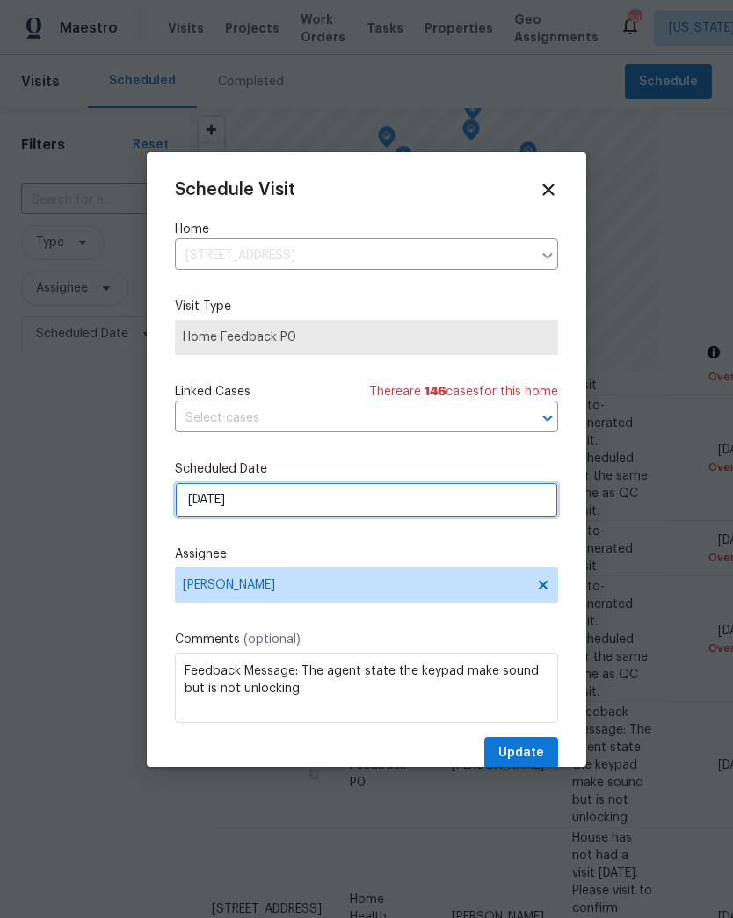
click at [509, 511] on input "8/13/2025" at bounding box center [366, 499] width 383 height 35
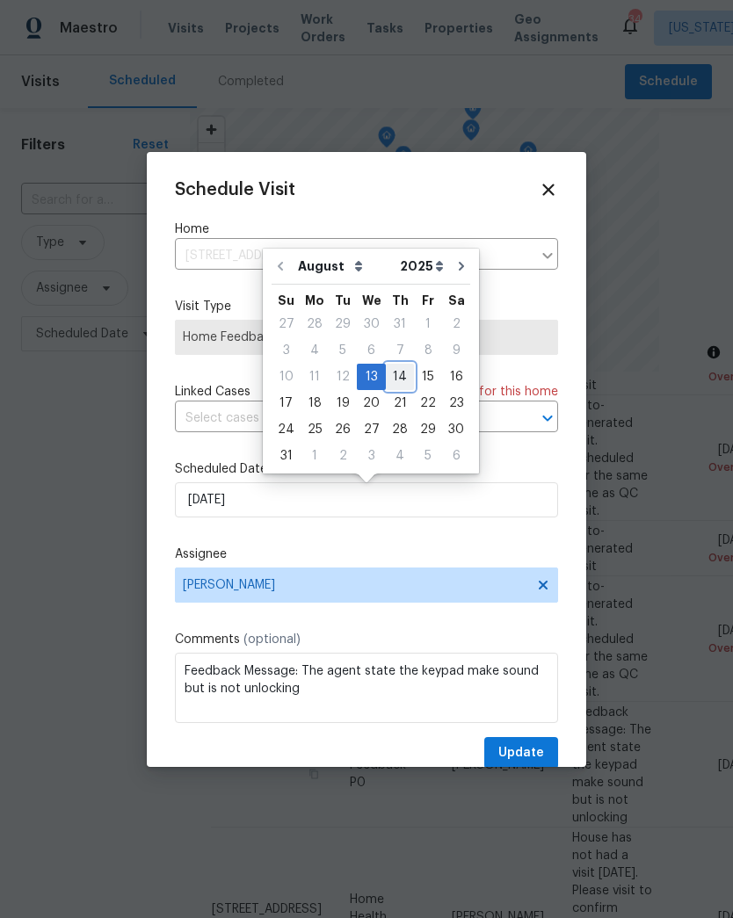
click at [391, 374] on div "14" at bounding box center [400, 377] width 28 height 25
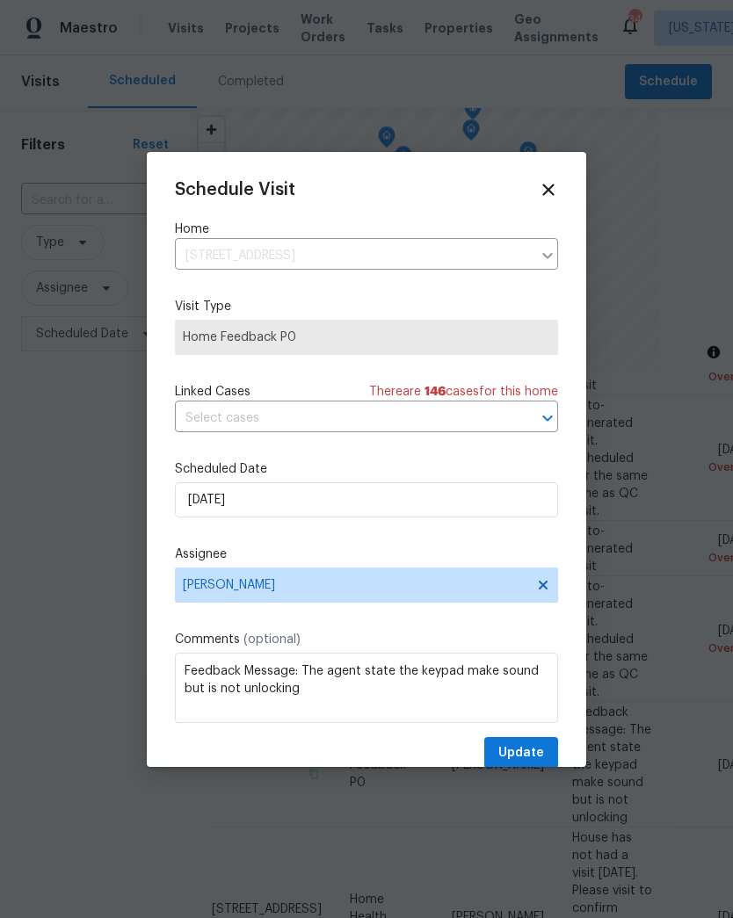
type input "8/14/2025"
click at [526, 754] on span "Update" at bounding box center [521, 754] width 46 height 22
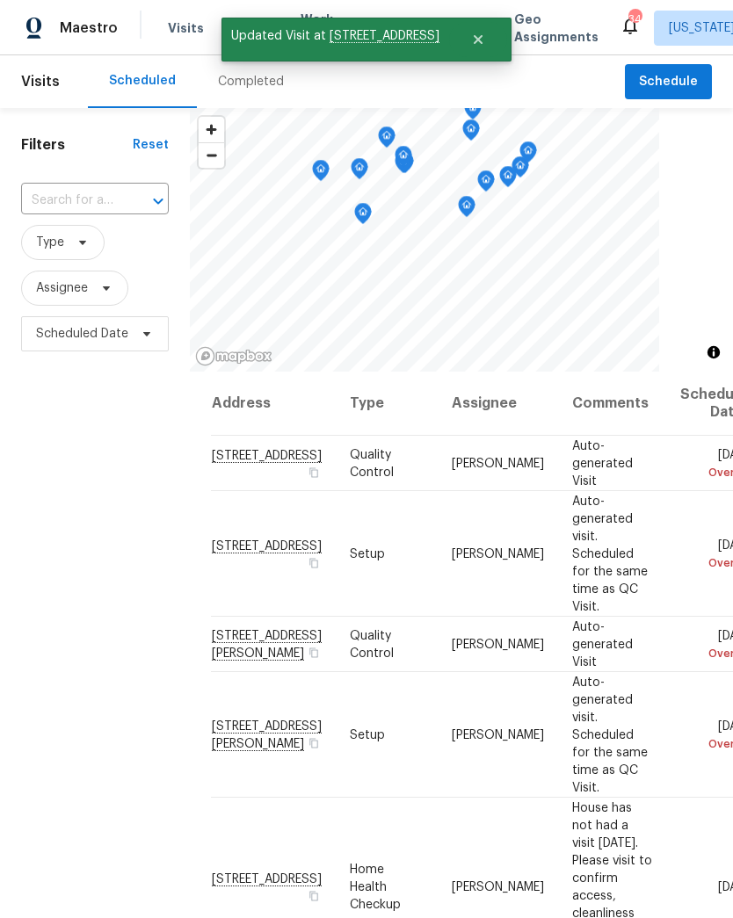
scroll to position [0, 0]
